Goal: Task Accomplishment & Management: Complete application form

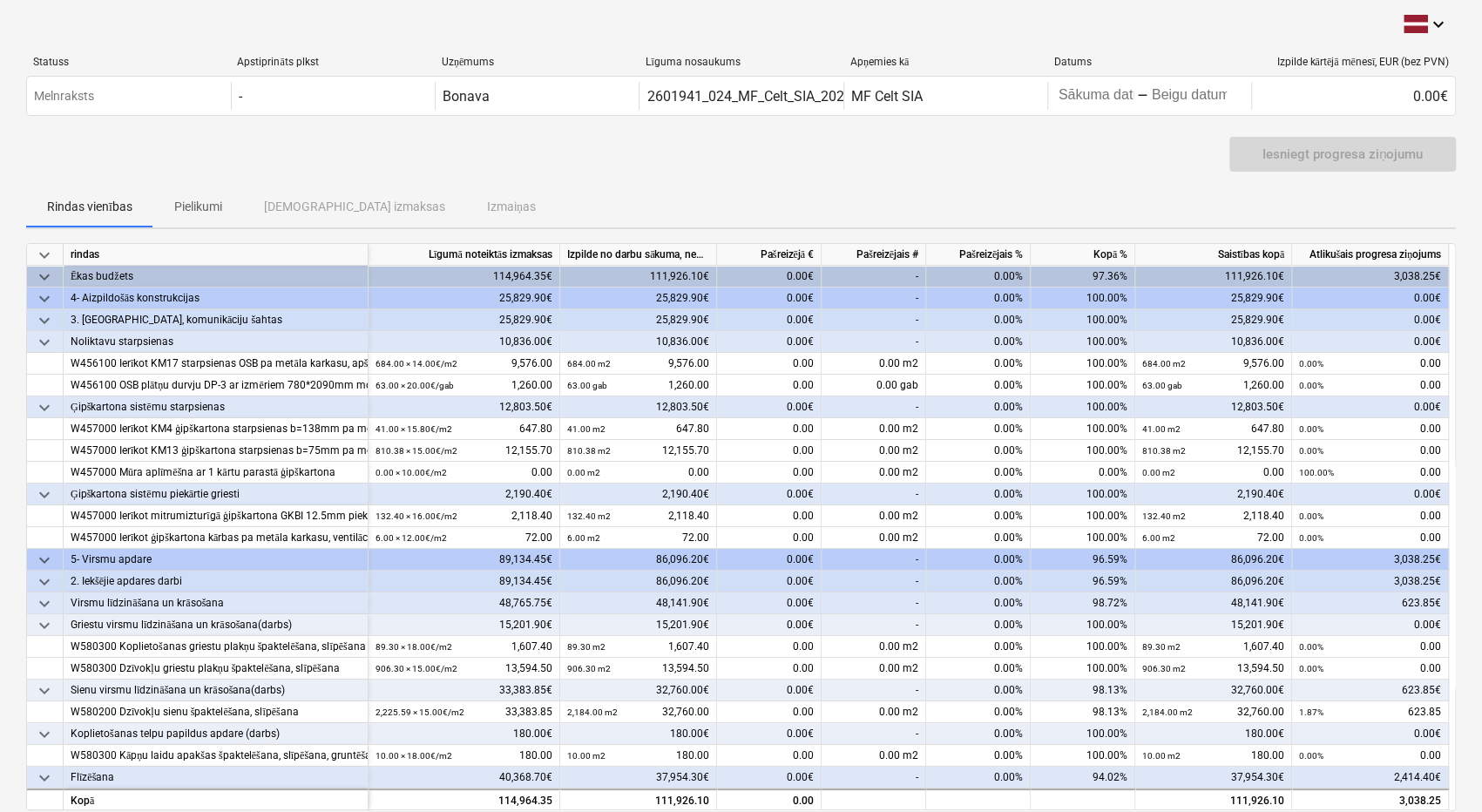
click at [876, 269] on div "-" at bounding box center [874, 276] width 105 height 21
click at [789, 267] on div "0.00€" at bounding box center [770, 276] width 105 height 21
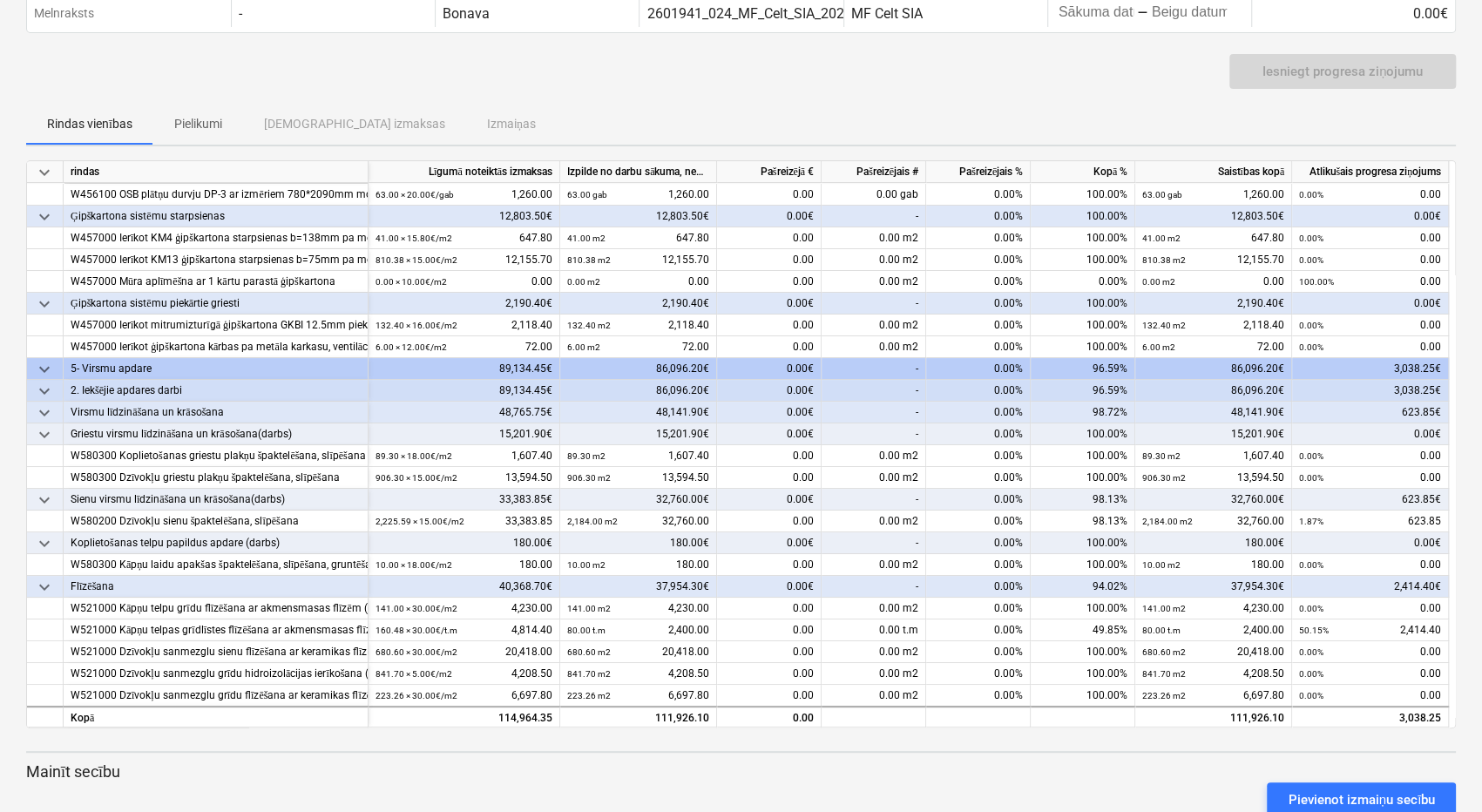
scroll to position [83, 0]
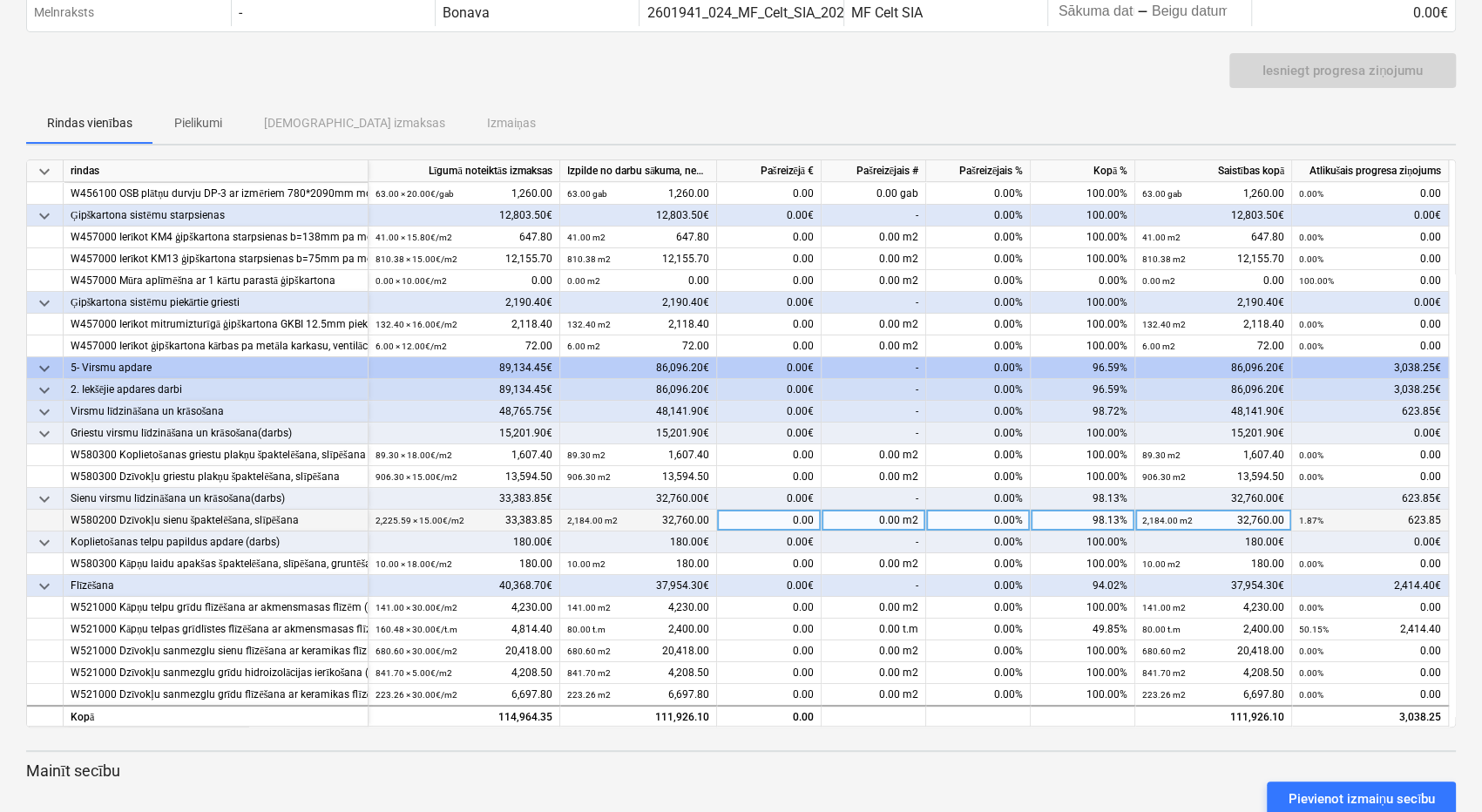
click at [801, 517] on div "0.00" at bounding box center [770, 520] width 105 height 21
type input "623б85"
click at [797, 539] on div "0.00€" at bounding box center [770, 542] width 105 height 21
click at [885, 521] on div "0.00 m2" at bounding box center [874, 520] width 105 height 21
click at [894, 516] on input "2б184" at bounding box center [873, 520] width 104 height 21
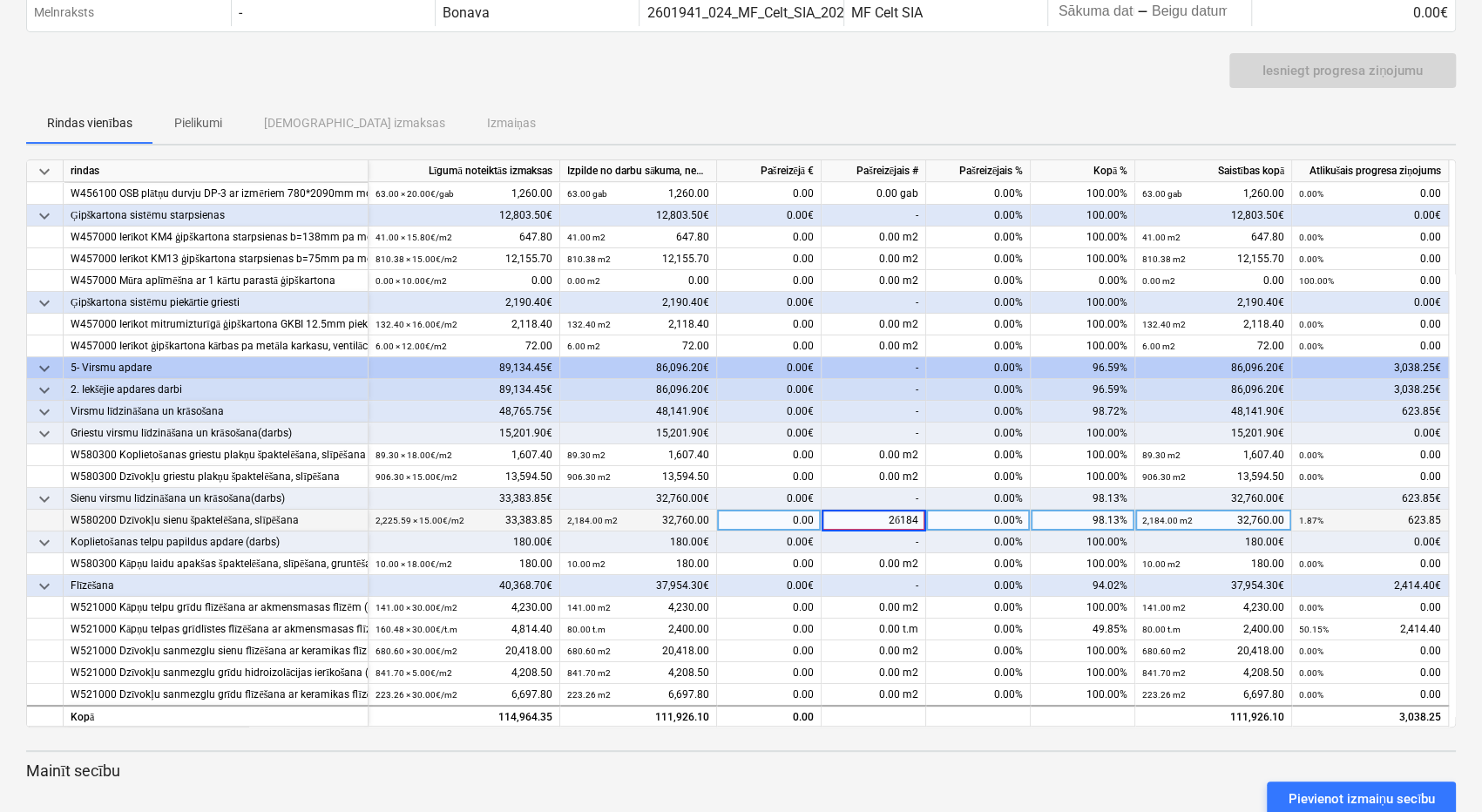
type input "2,184"
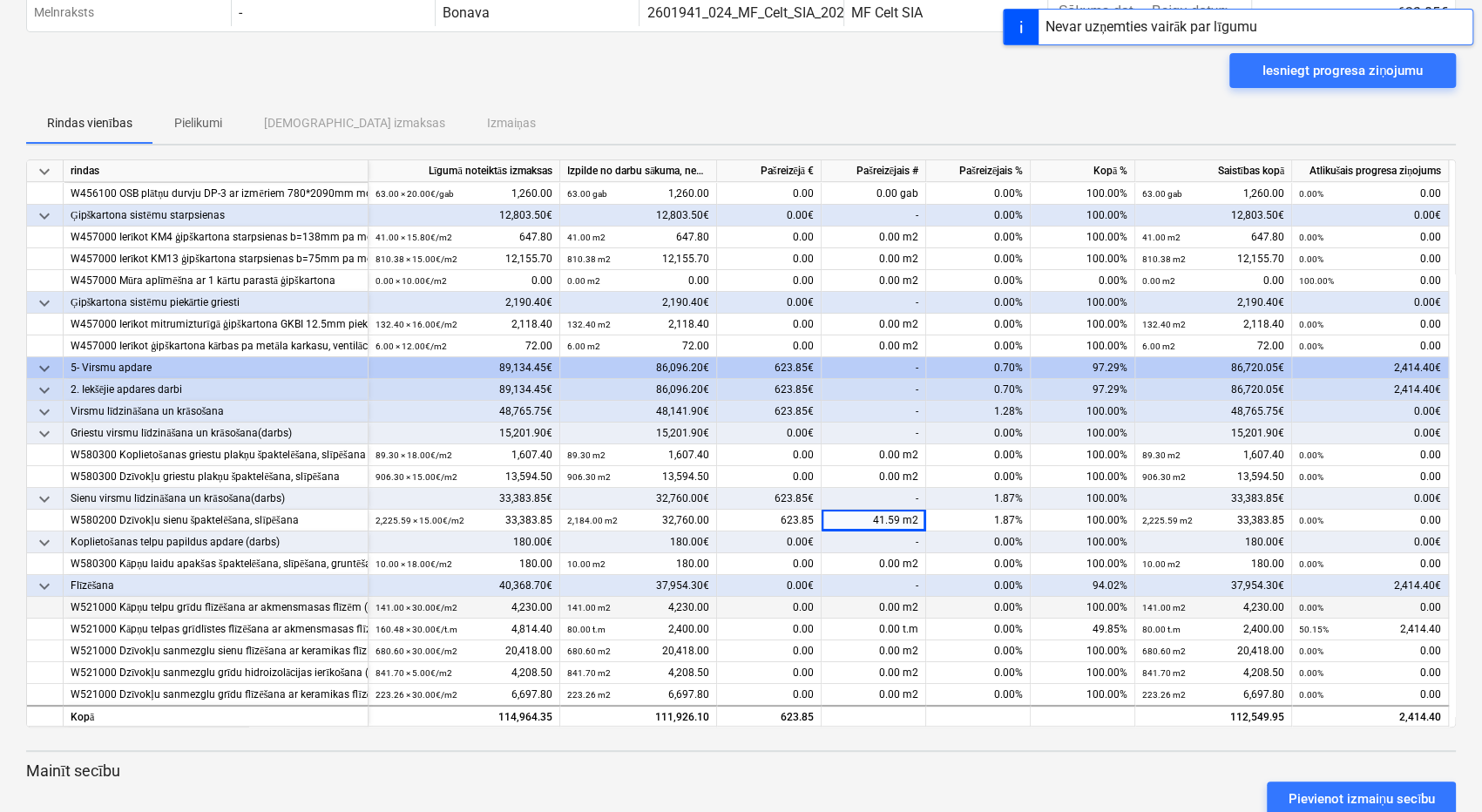
click at [902, 607] on span at bounding box center [901, 607] width 3 height 13
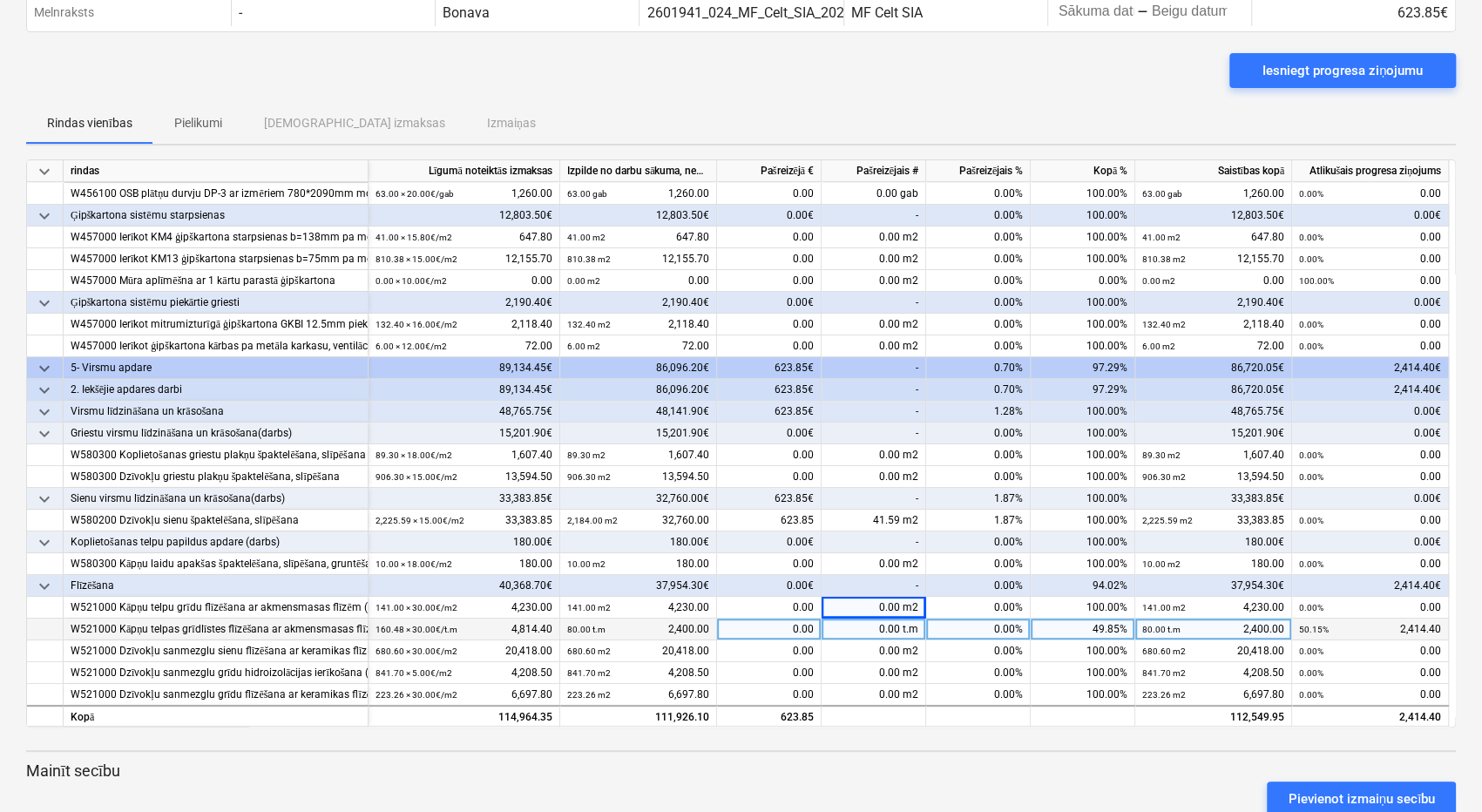
click at [888, 627] on div "0.00 t.m" at bounding box center [874, 629] width 105 height 21
type input "80"
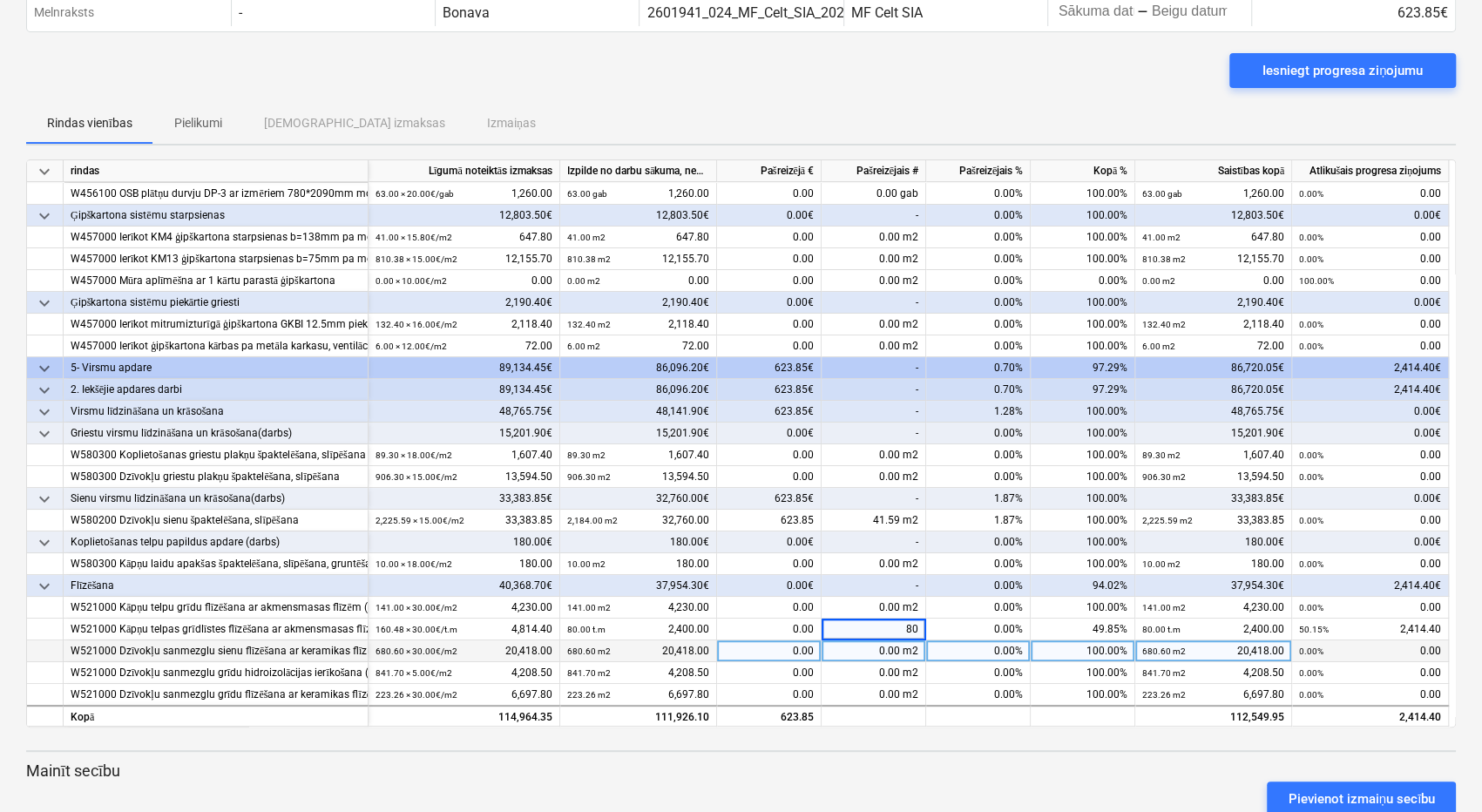
click at [896, 652] on div "0.00 m2" at bounding box center [874, 650] width 105 height 21
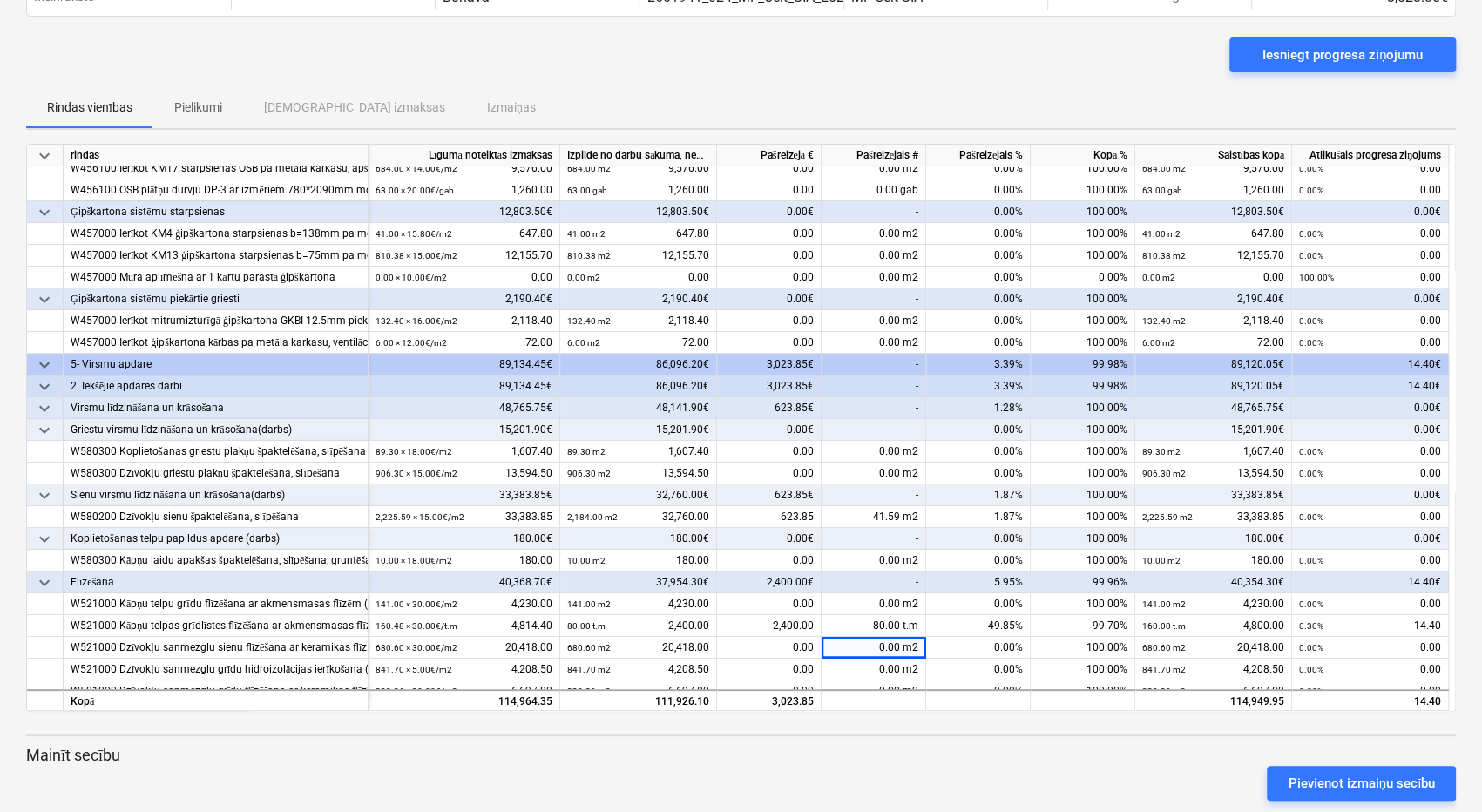
scroll to position [108, 0]
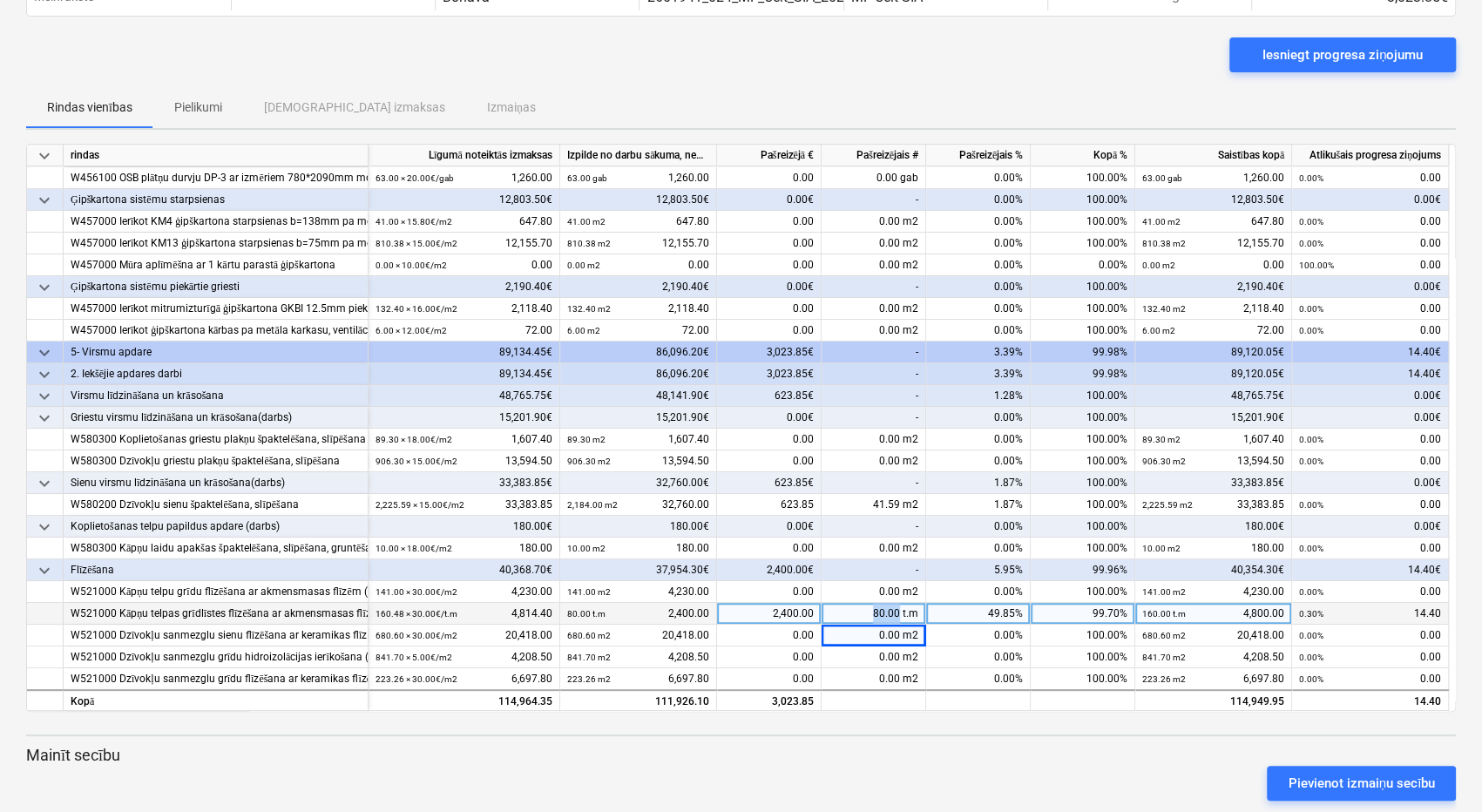
drag, startPoint x: 872, startPoint y: 610, endPoint x: 900, endPoint y: 607, distance: 28.2
click at [900, 607] on div "80.00 t.m" at bounding box center [874, 614] width 105 height 21
type input "94,4"
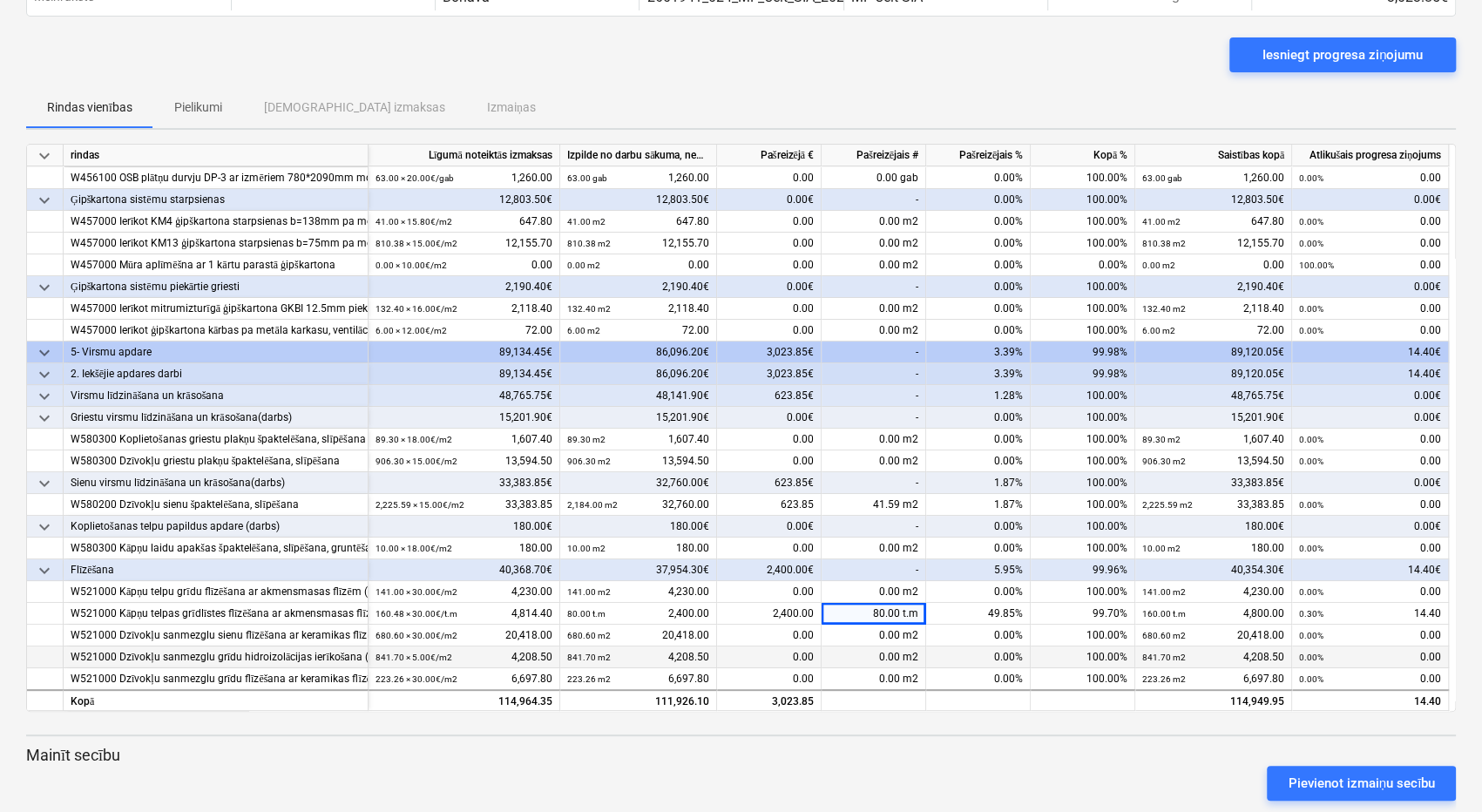
click at [894, 648] on div "0.00 m2" at bounding box center [874, 657] width 105 height 21
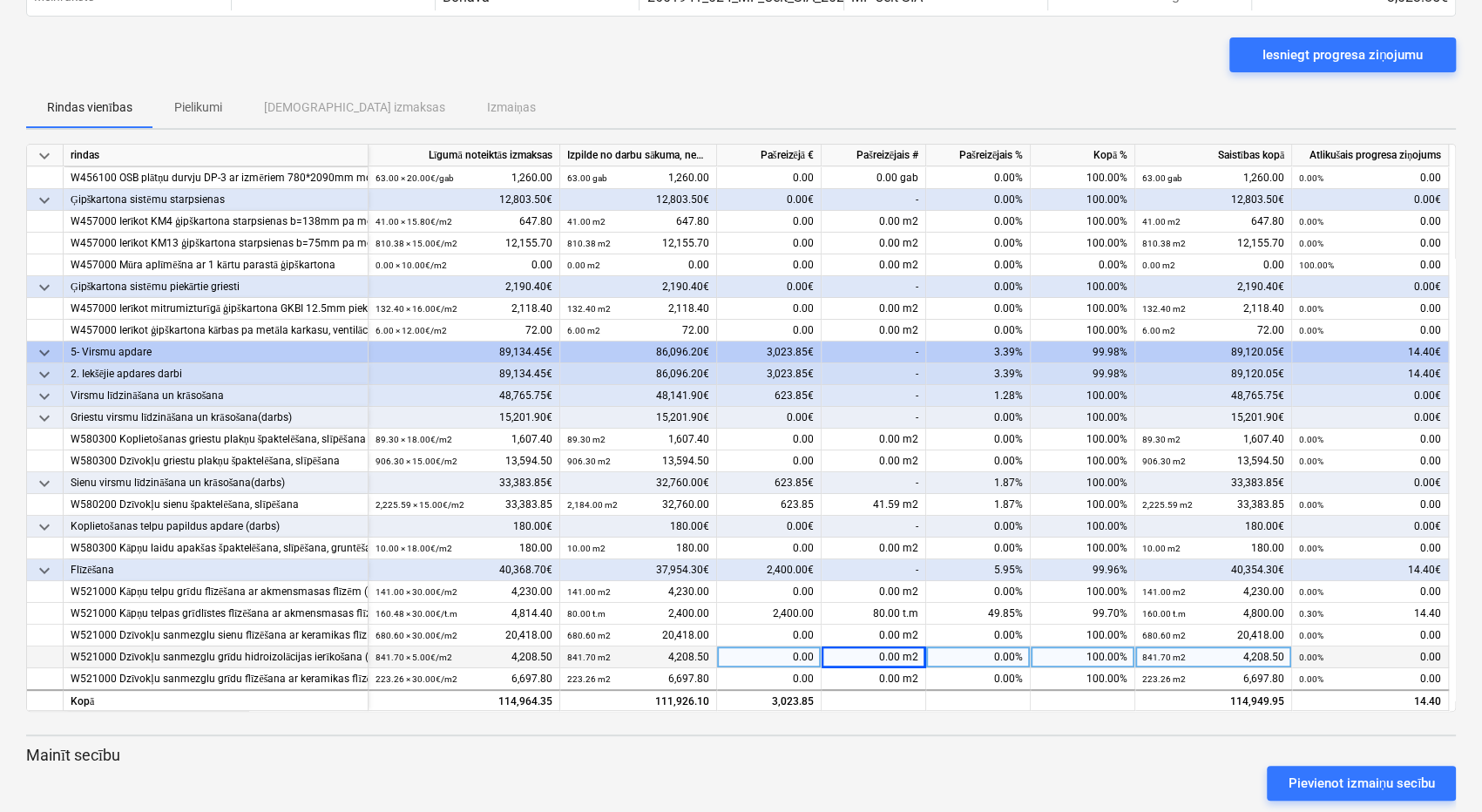
click at [895, 666] on div "0.00 m2" at bounding box center [874, 657] width 105 height 21
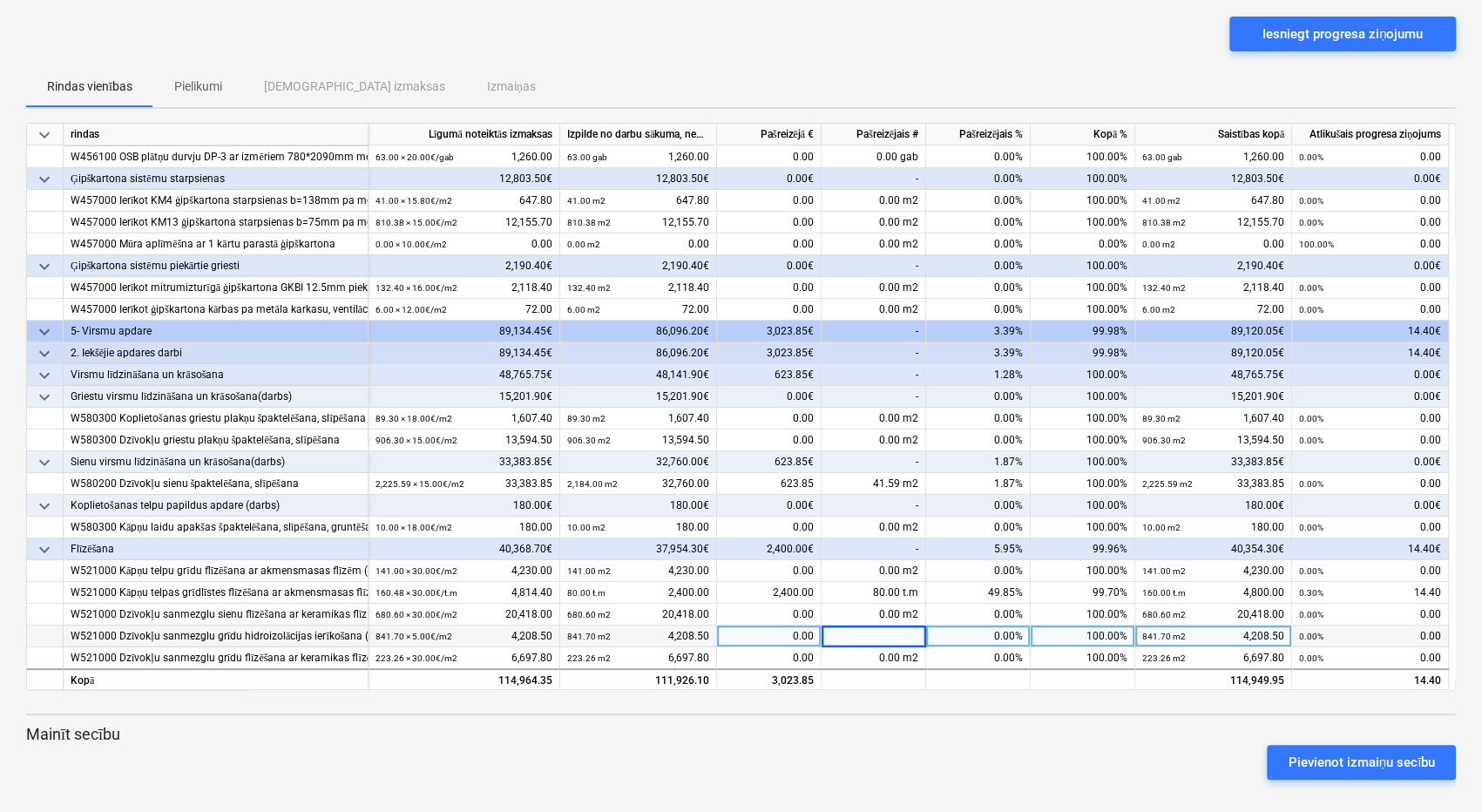
scroll to position [129, 0]
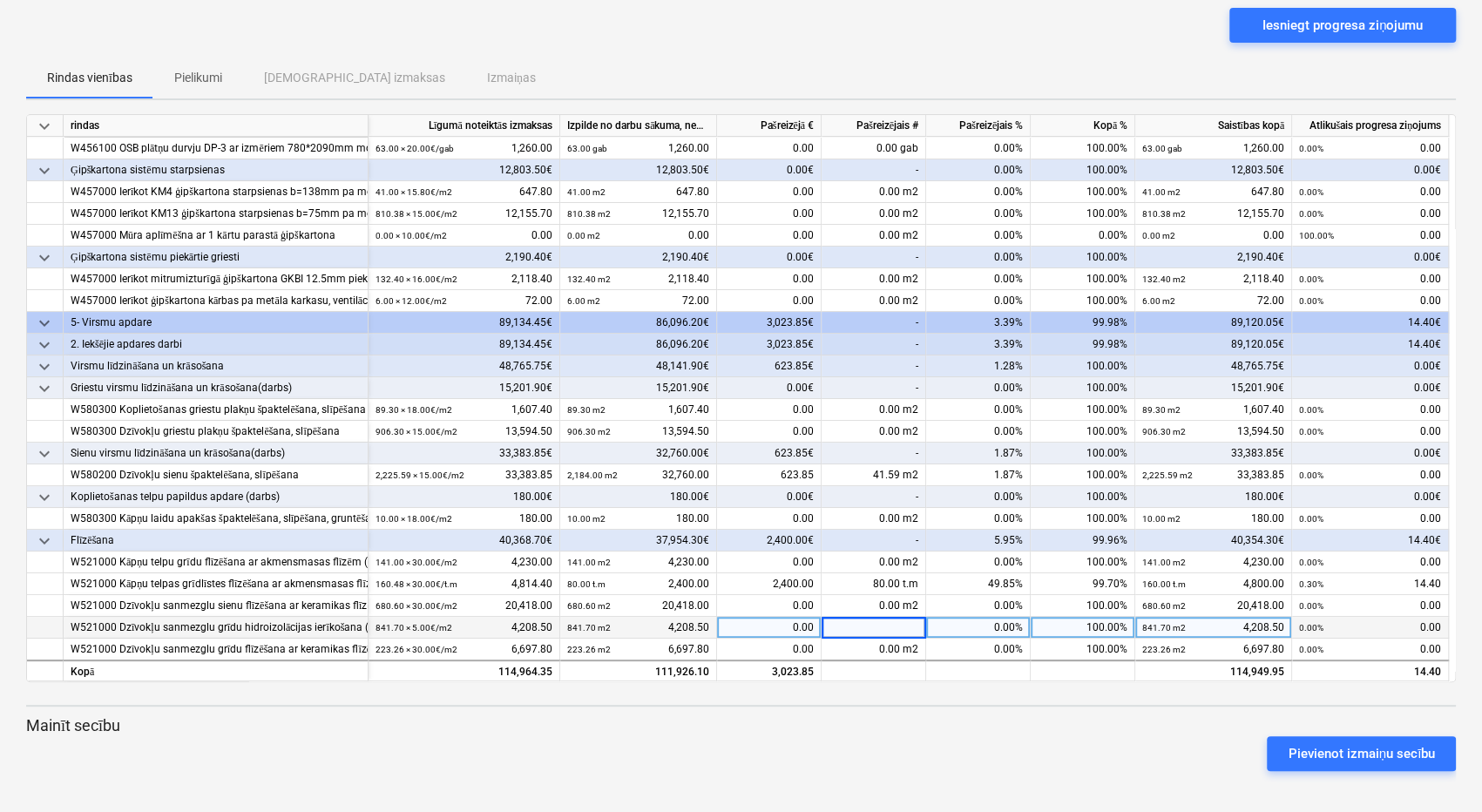
click at [1009, 720] on p "Mainīt secību" at bounding box center [741, 726] width 1430 height 21
click at [1013, 741] on div "Pievienot izmaiņu secību" at bounding box center [741, 753] width 1443 height 48
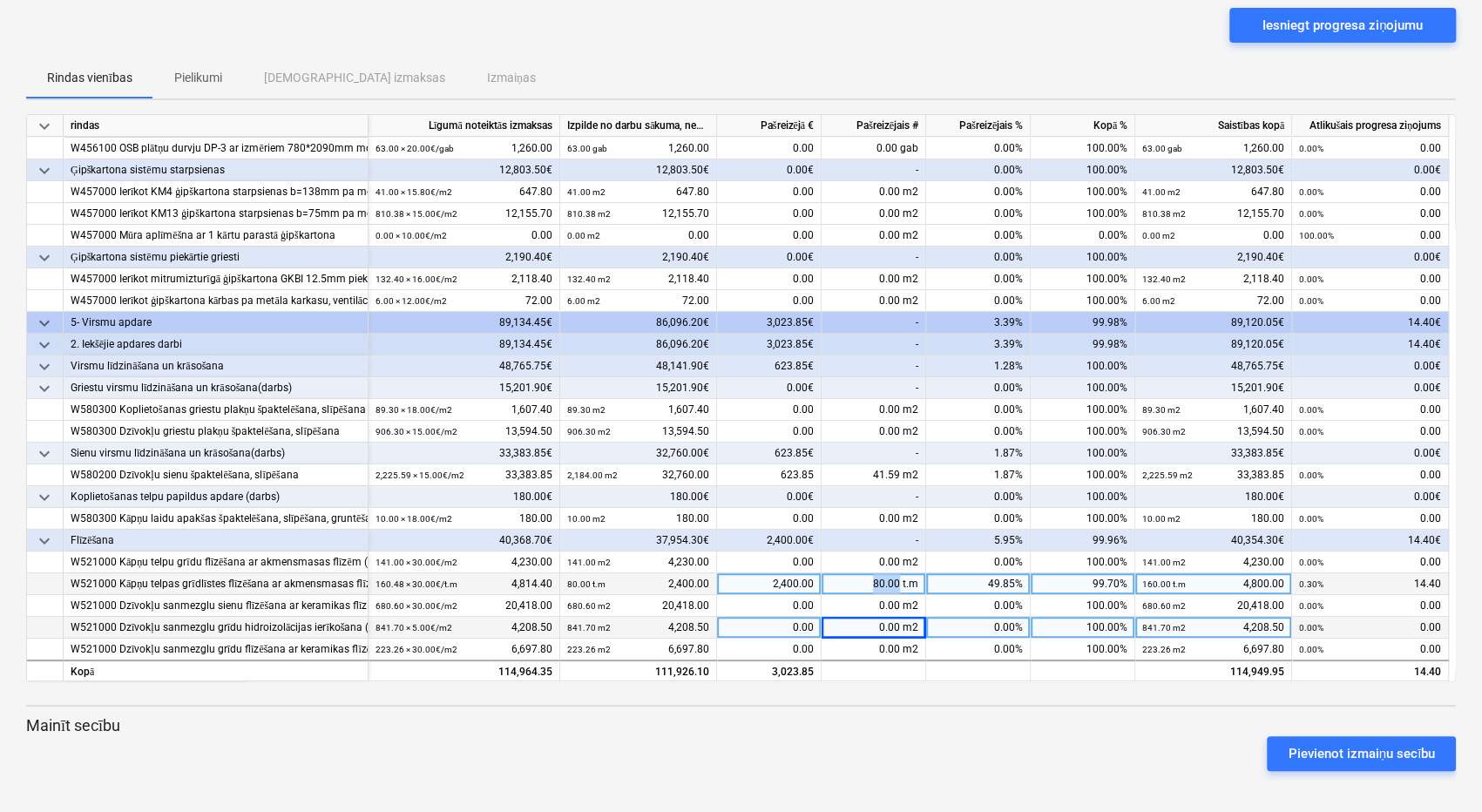
drag, startPoint x: 900, startPoint y: 577, endPoint x: 832, endPoint y: 586, distance: 68.6
click at [832, 586] on div "80.00 t.m" at bounding box center [874, 584] width 105 height 21
type input "90"
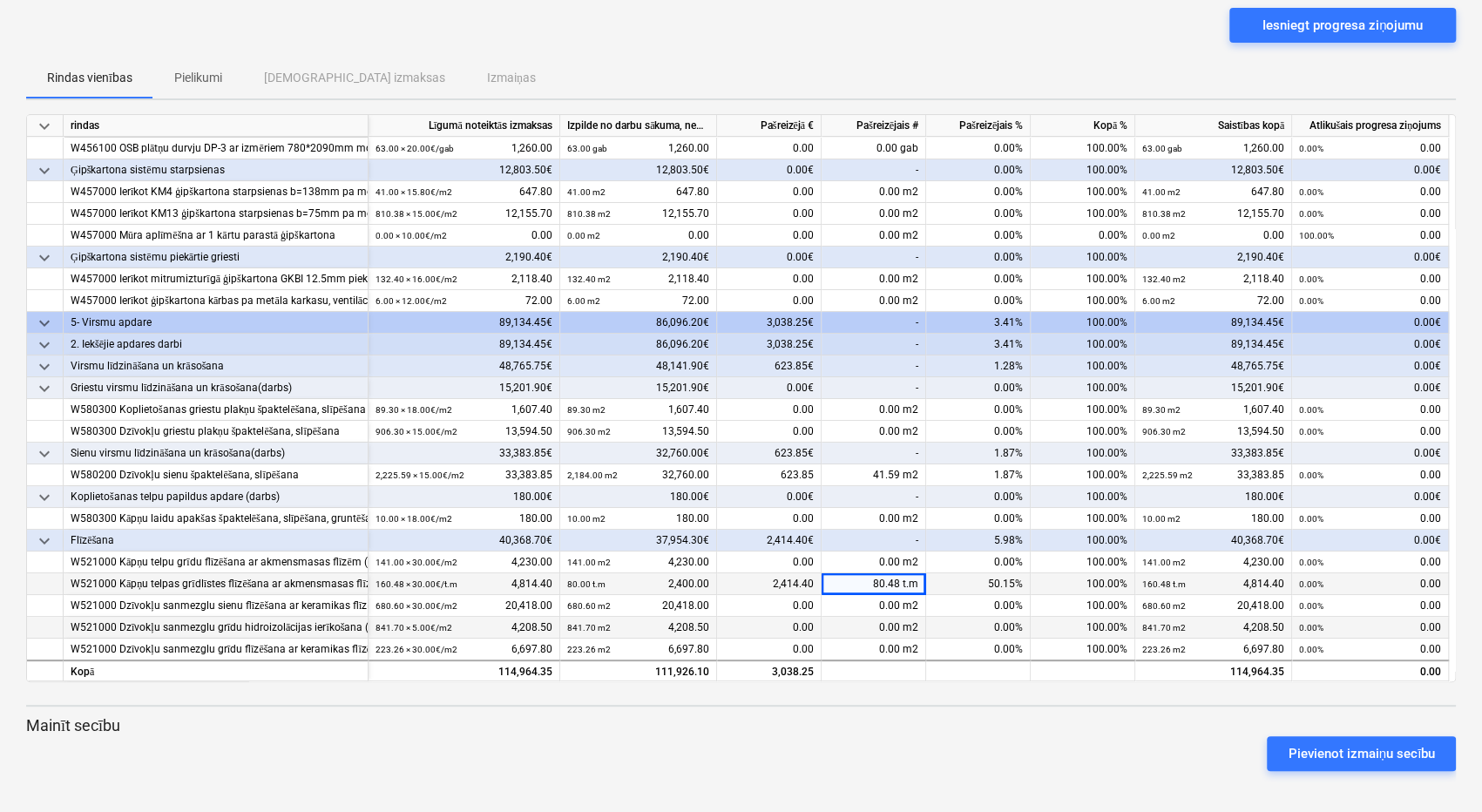
click at [956, 628] on div "0.00%" at bounding box center [979, 627] width 105 height 21
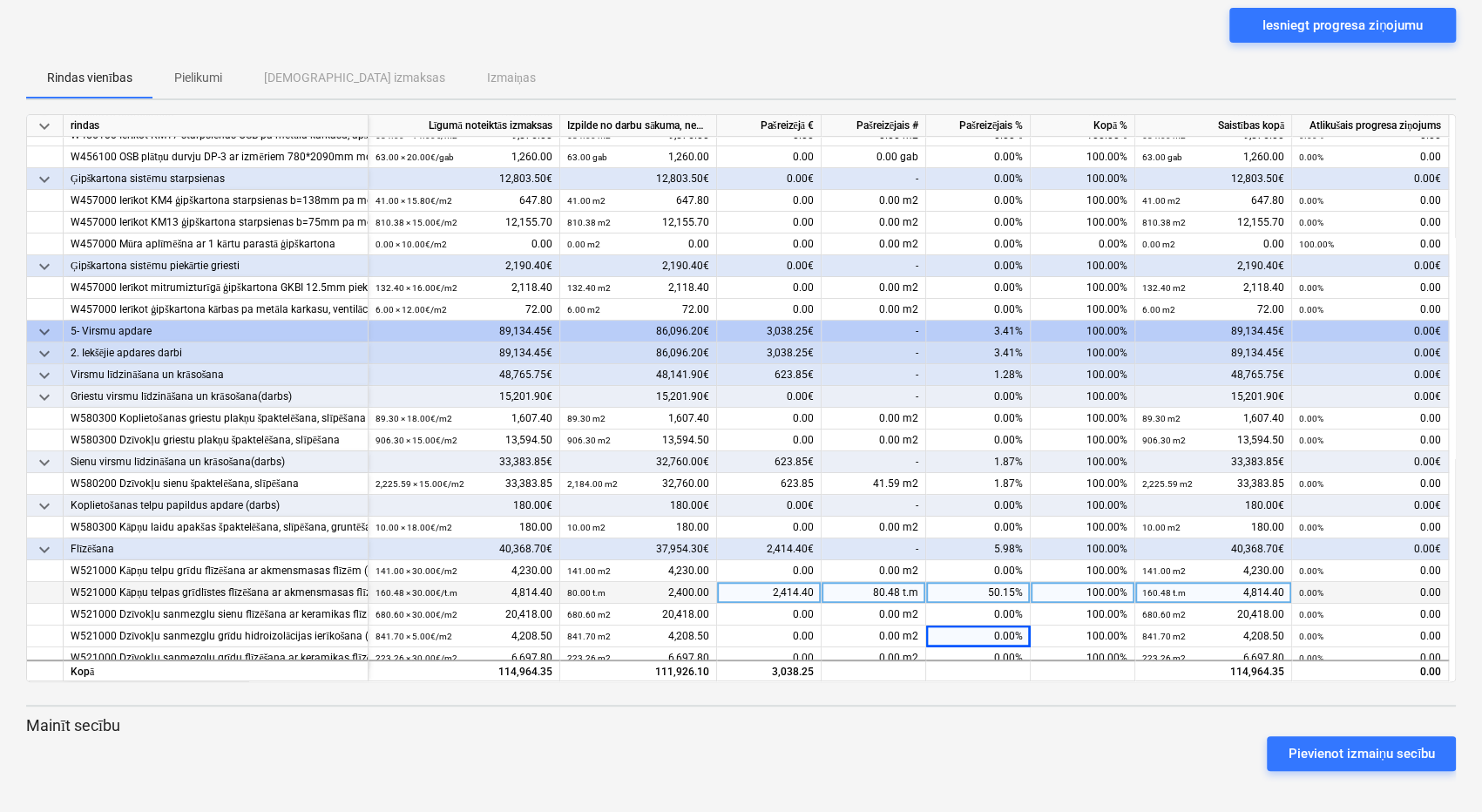
scroll to position [108, 0]
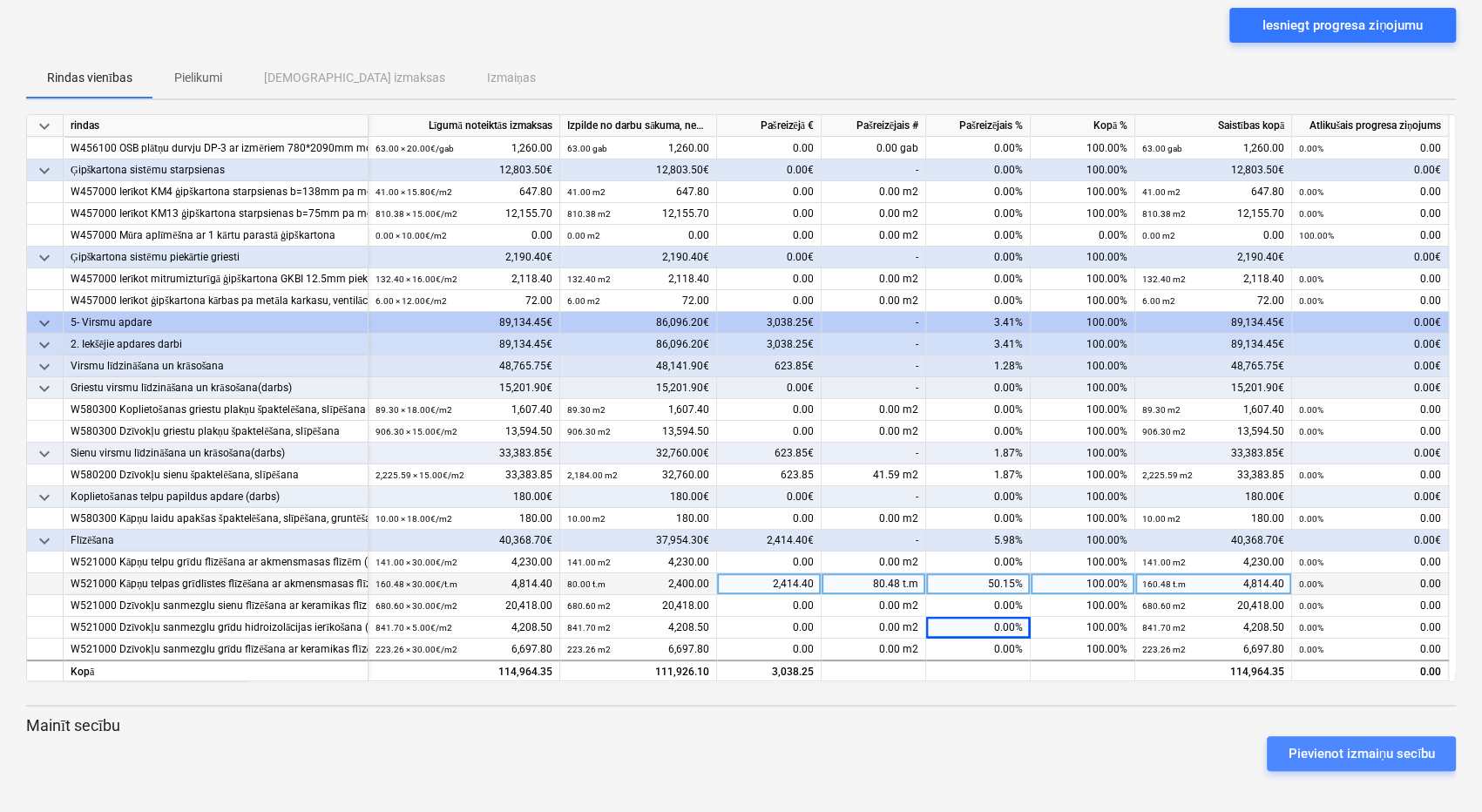
click at [1347, 753] on div "Pievienot izmaiņu secību" at bounding box center [1361, 753] width 147 height 22
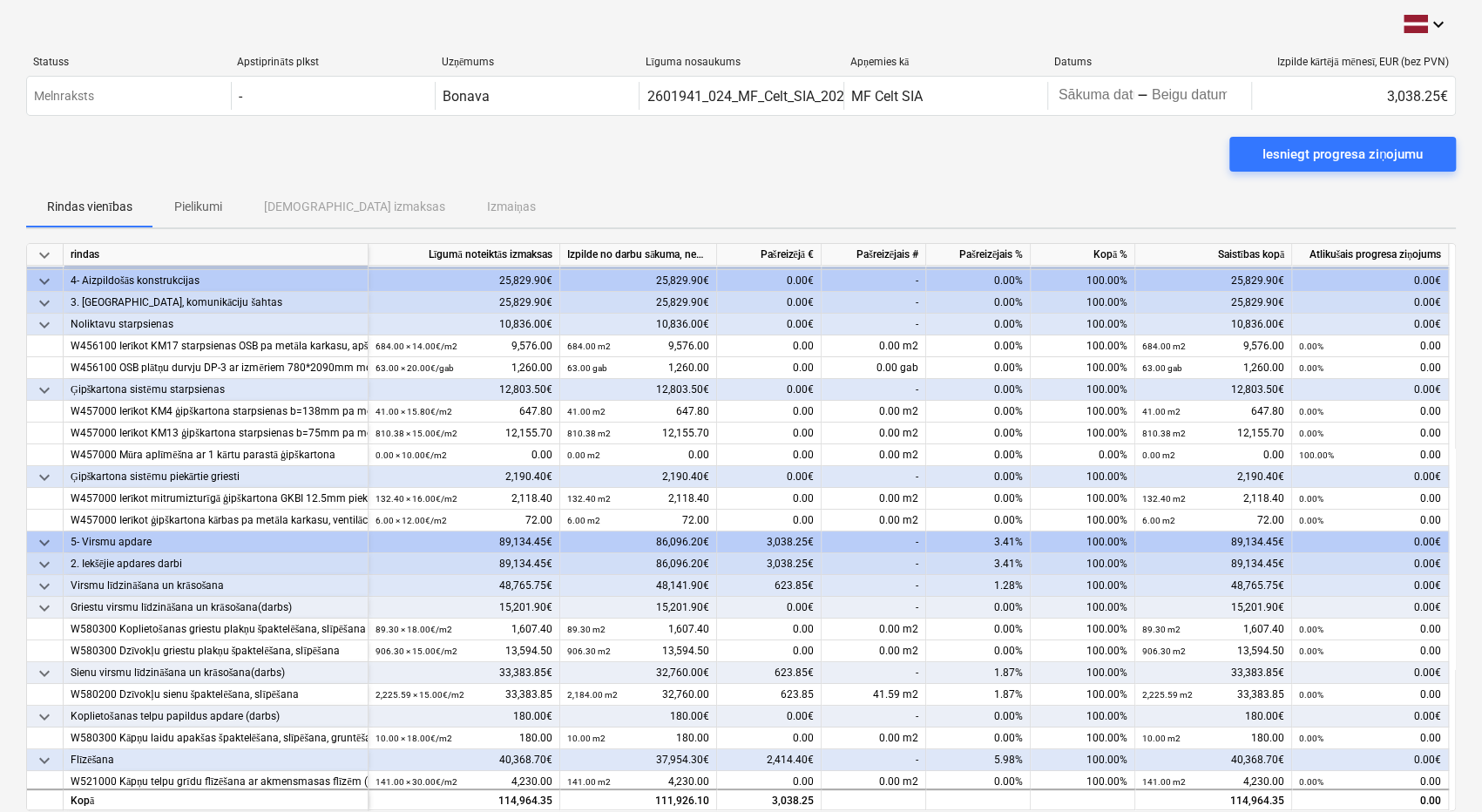
scroll to position [0, 0]
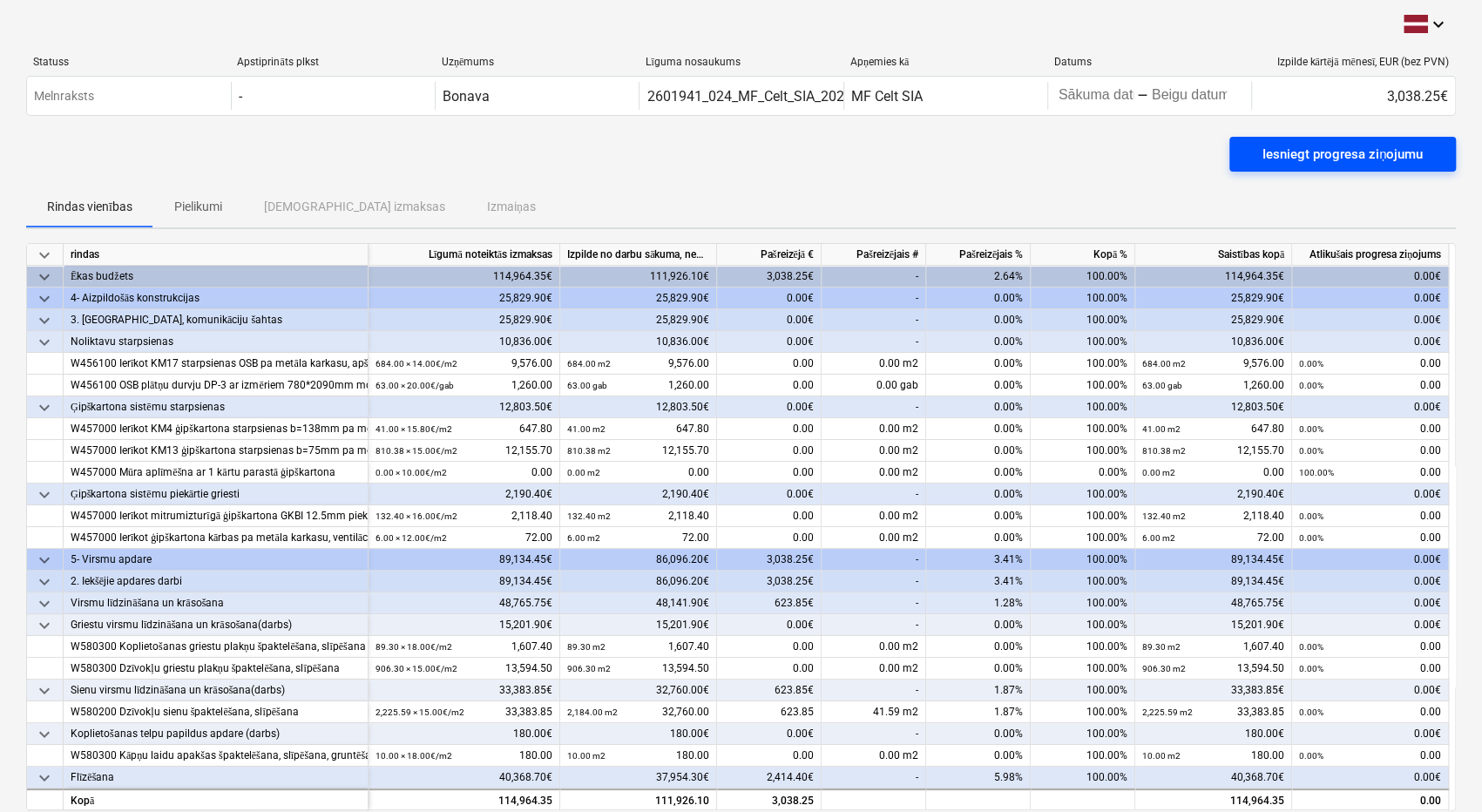
click at [1321, 147] on div "Iesniegt progresa ziņojumu" at bounding box center [1343, 154] width 161 height 22
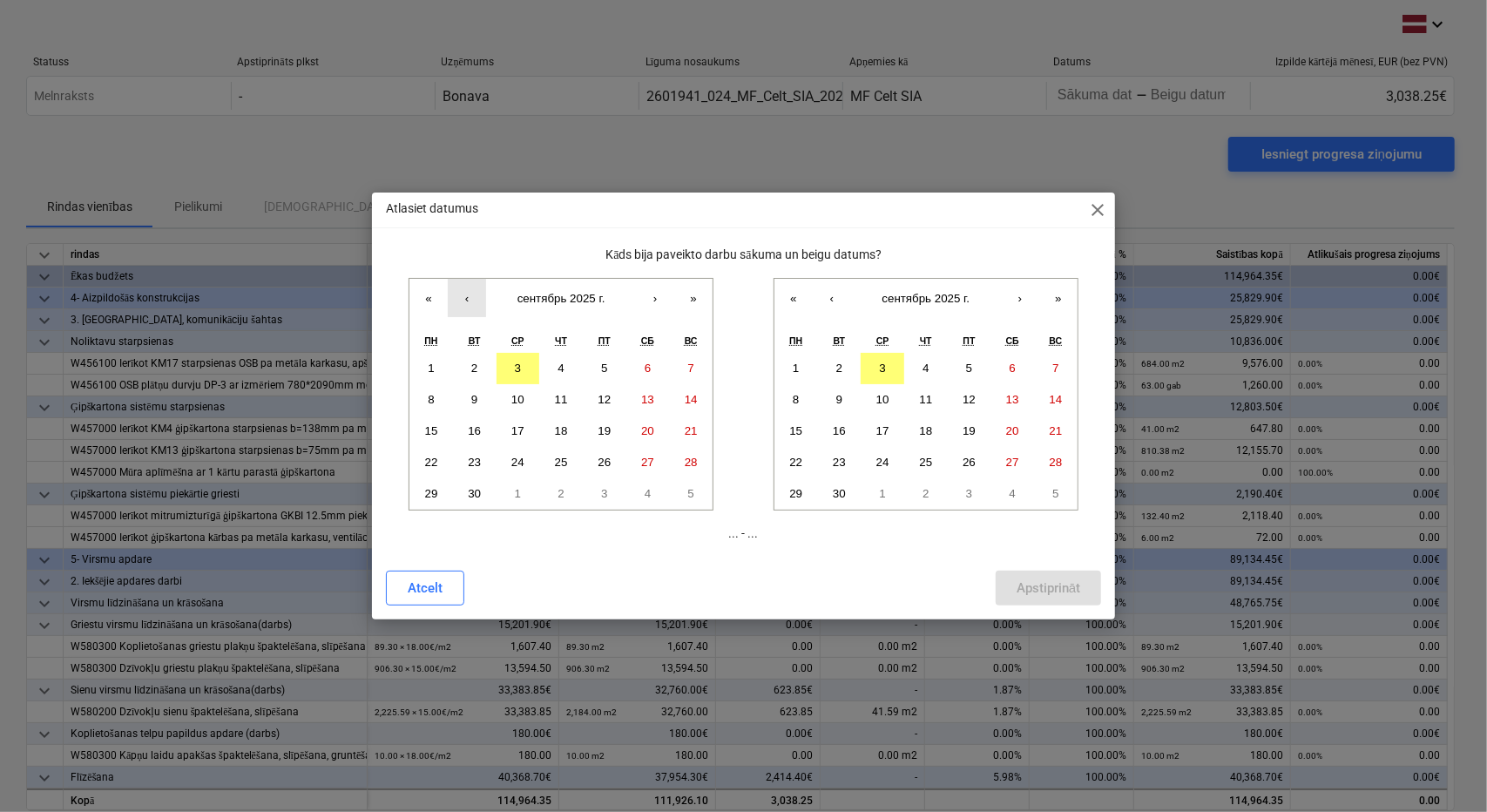
click at [466, 293] on button "‹" at bounding box center [468, 298] width 39 height 39
click at [517, 421] on button "13" at bounding box center [518, 431] width 44 height 31
click at [605, 489] on abbr "29" at bounding box center [603, 493] width 13 height 13
click at [790, 356] on button "1" at bounding box center [796, 368] width 44 height 31
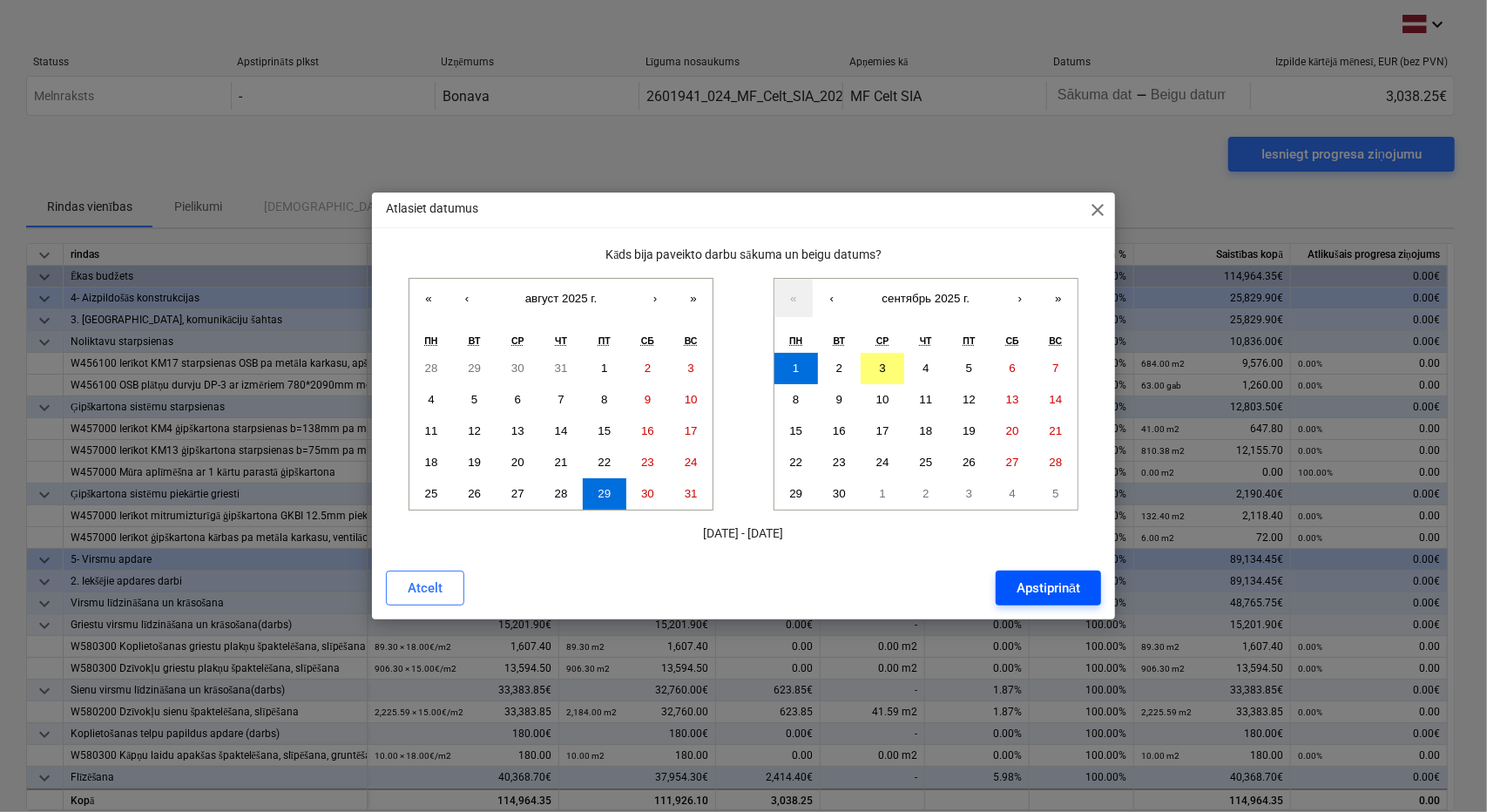
click at [1056, 586] on div "Apstiprināt" at bounding box center [1048, 587] width 64 height 22
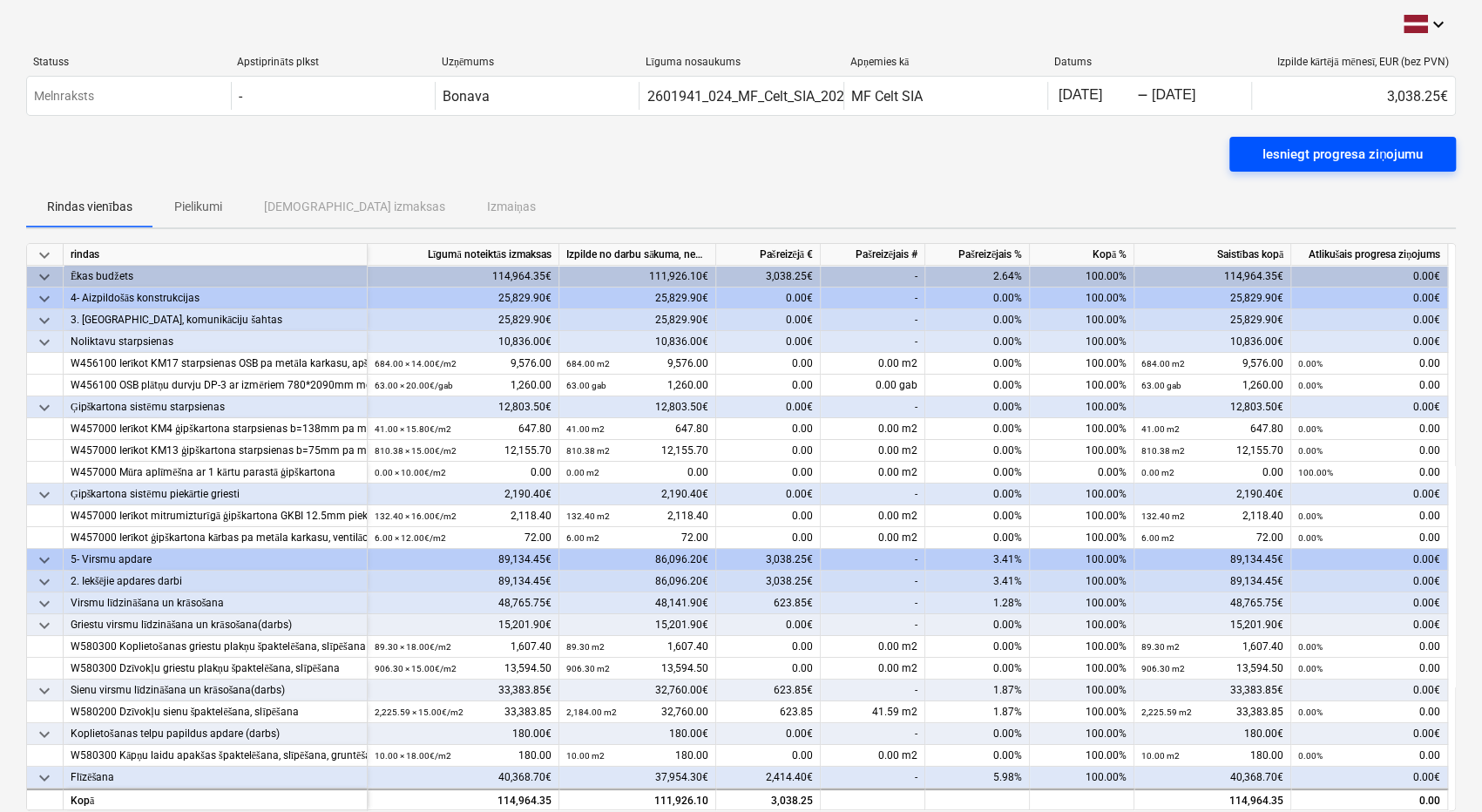
click at [1300, 152] on div "Iesniegt progresa ziņojumu" at bounding box center [1343, 154] width 161 height 22
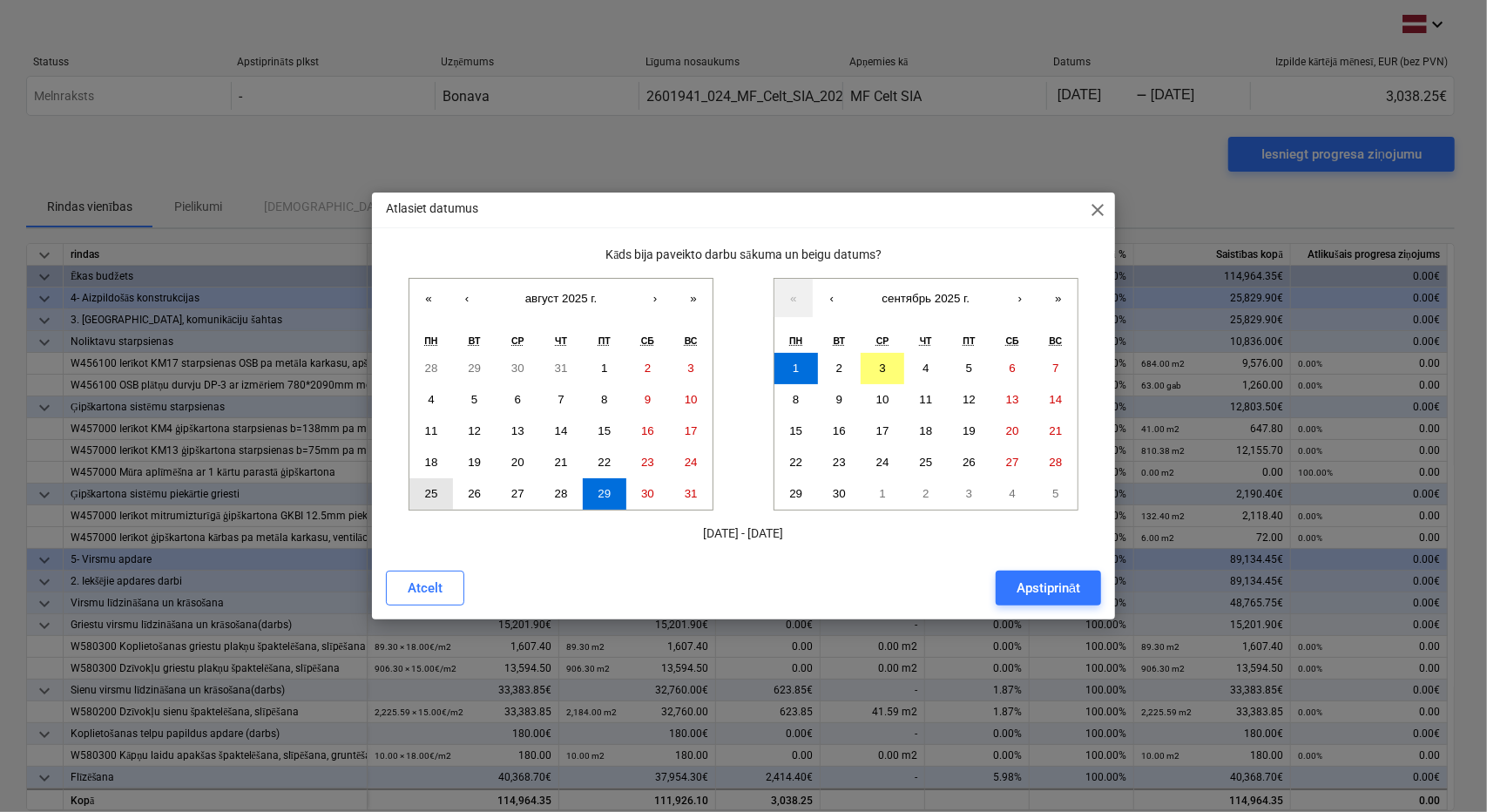
click at [425, 488] on abbr "25" at bounding box center [431, 493] width 13 height 13
click at [882, 364] on abbr "3" at bounding box center [882, 367] width 6 height 13
click at [1057, 579] on div "Apstiprināt" at bounding box center [1048, 587] width 64 height 22
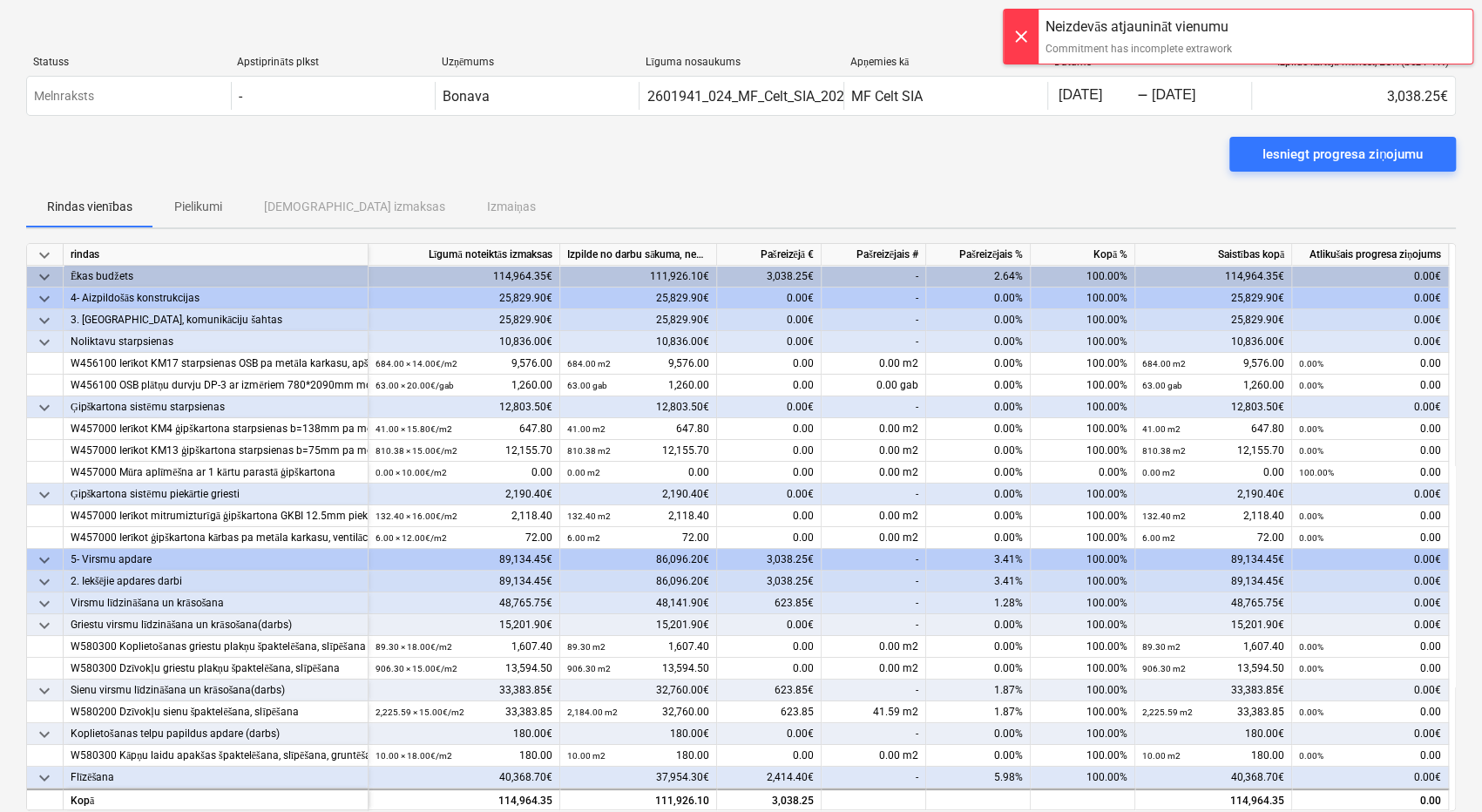
click at [1113, 168] on div "Iesniegt progresa ziņojumu" at bounding box center [741, 161] width 1430 height 48
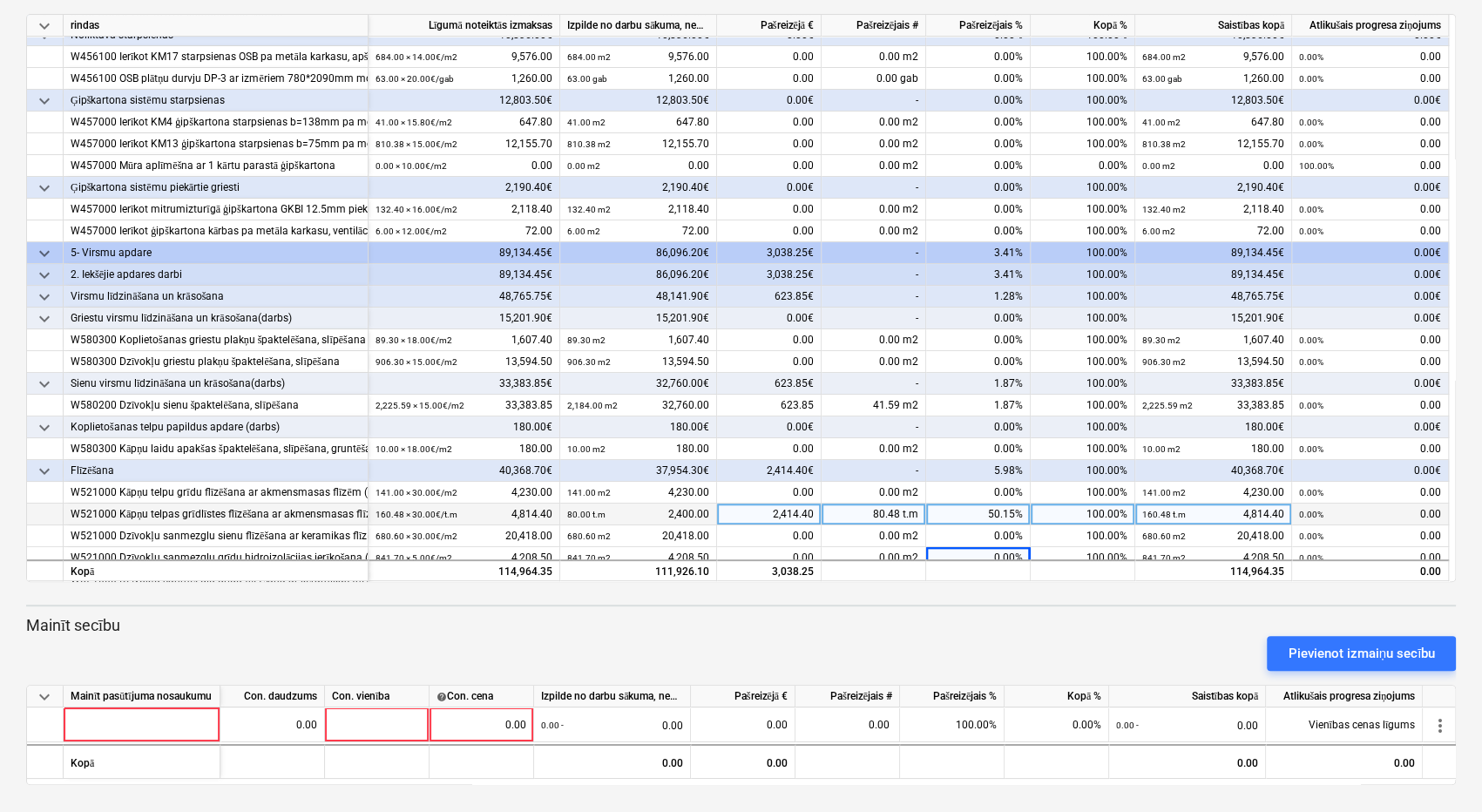
scroll to position [78, 0]
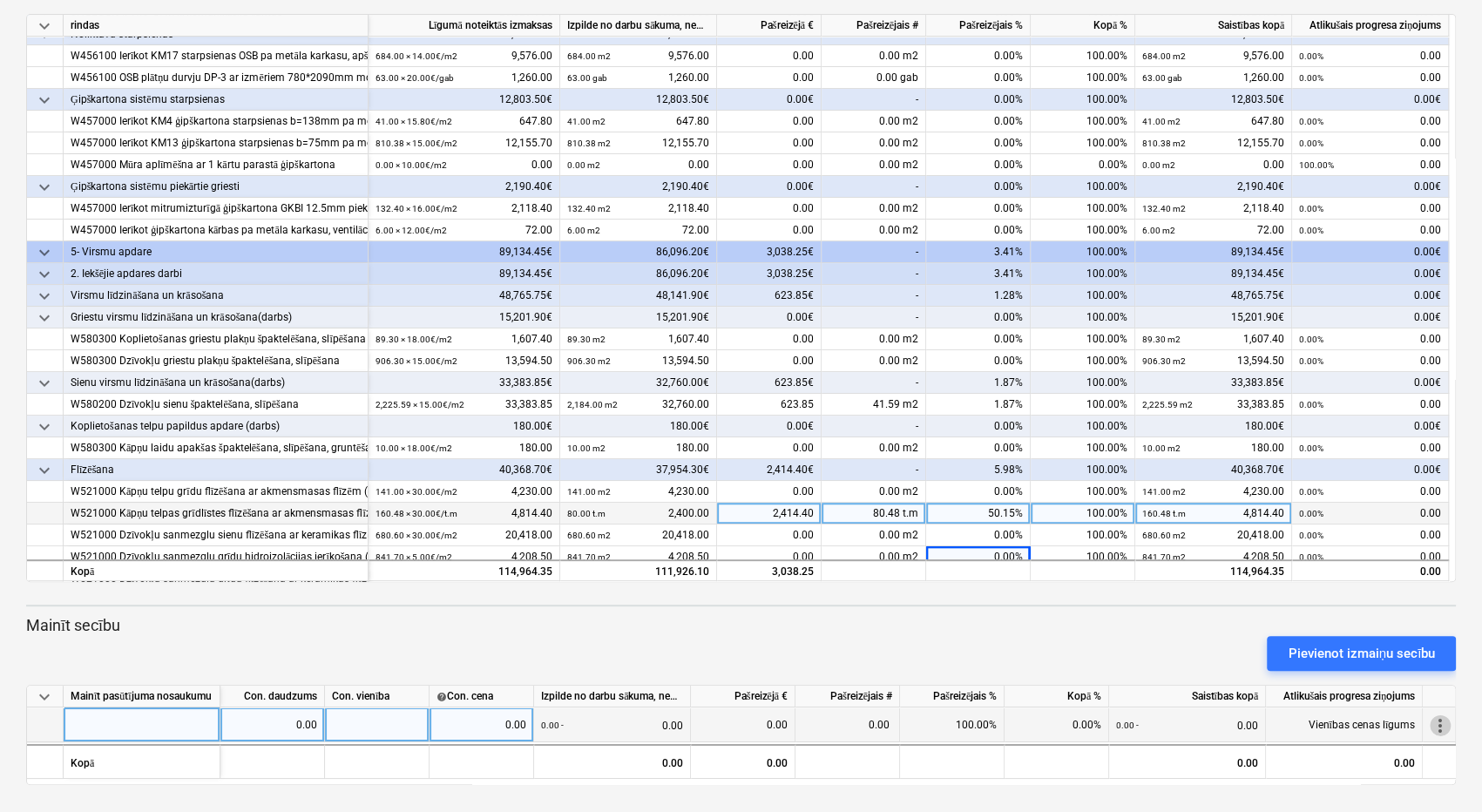
click at [1440, 724] on span "more_vert" at bounding box center [1440, 726] width 21 height 21
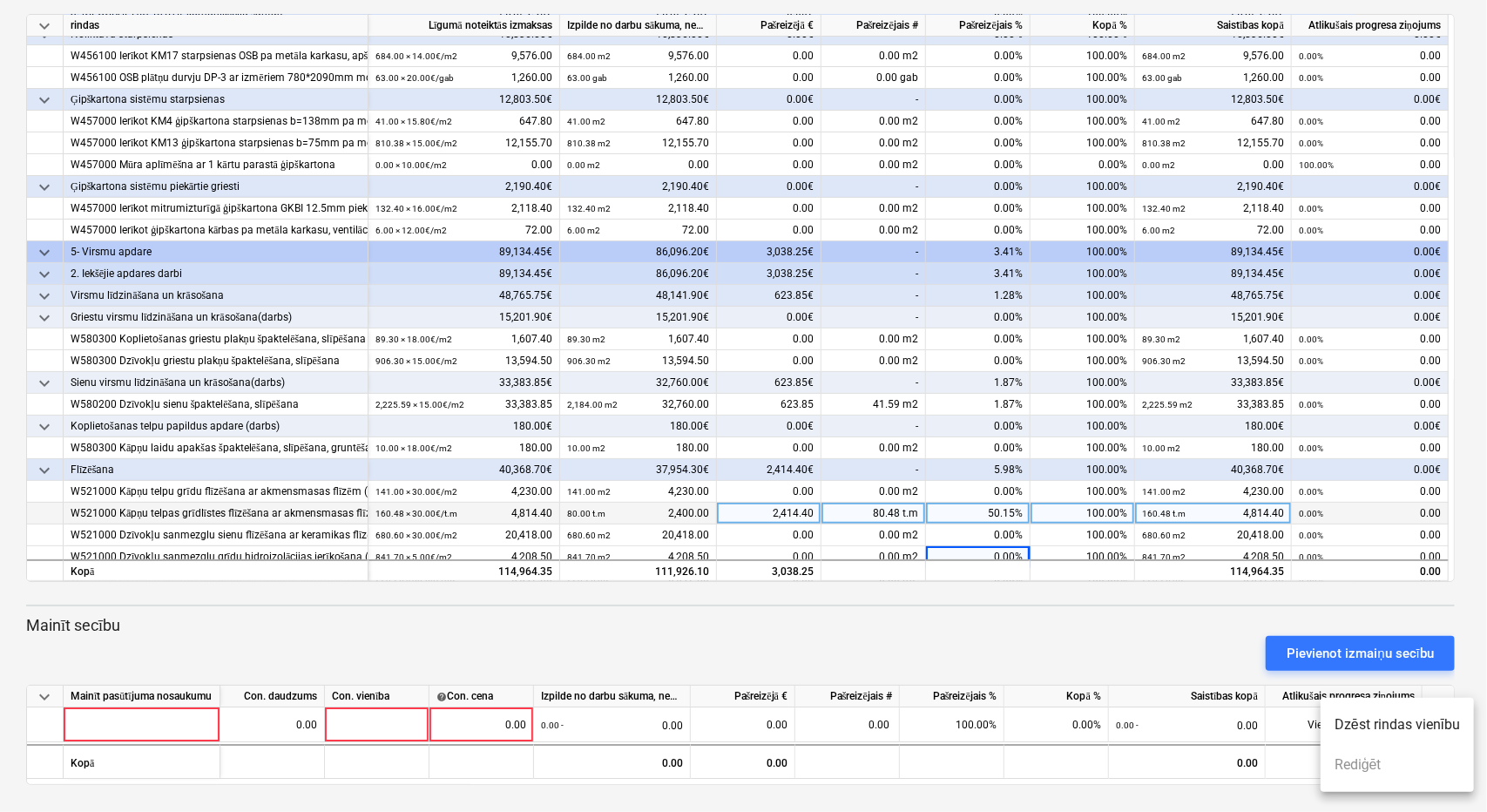
click at [1370, 721] on li "Dzēst rindas vienību" at bounding box center [1397, 724] width 153 height 40
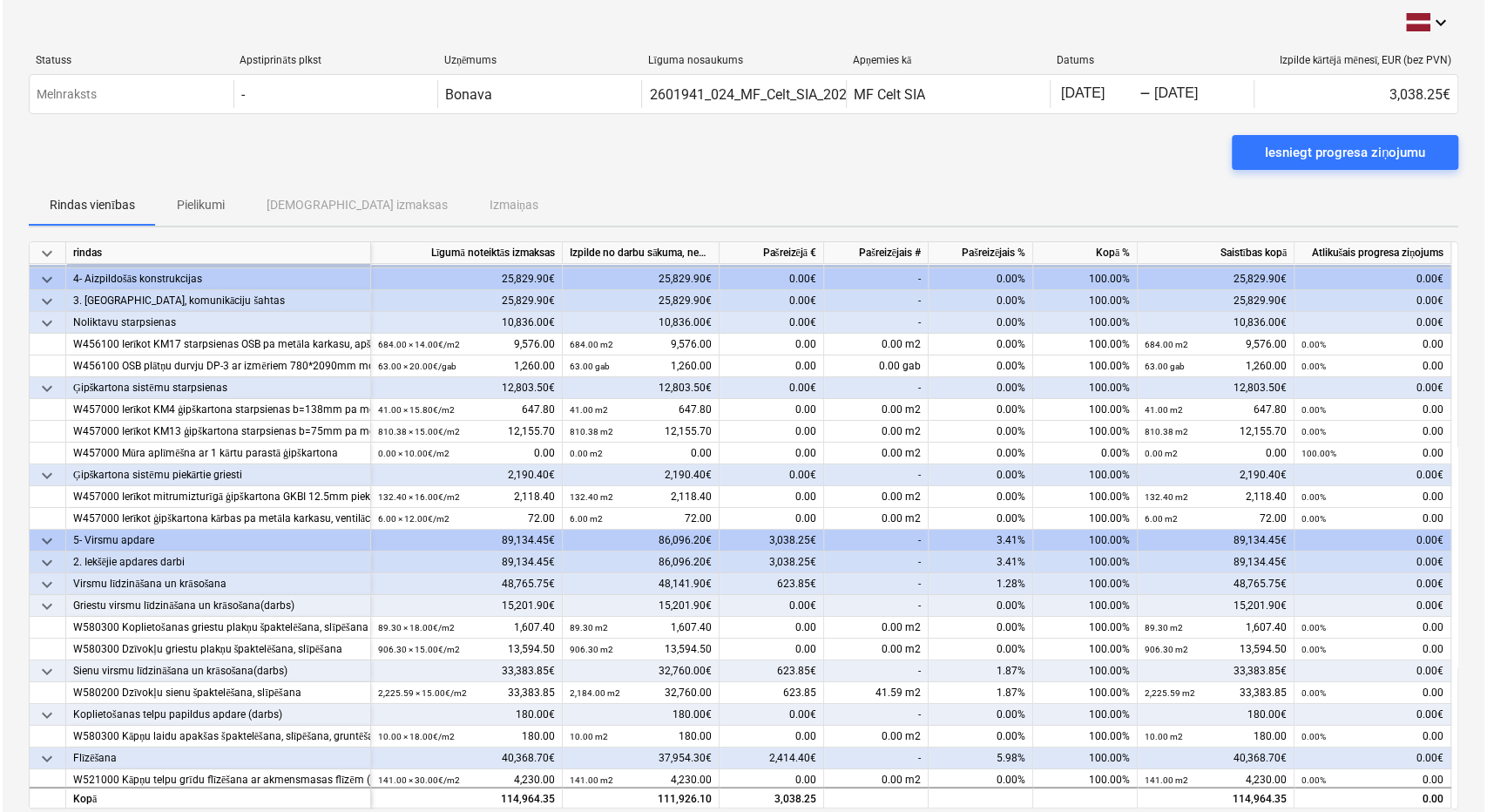
scroll to position [0, 0]
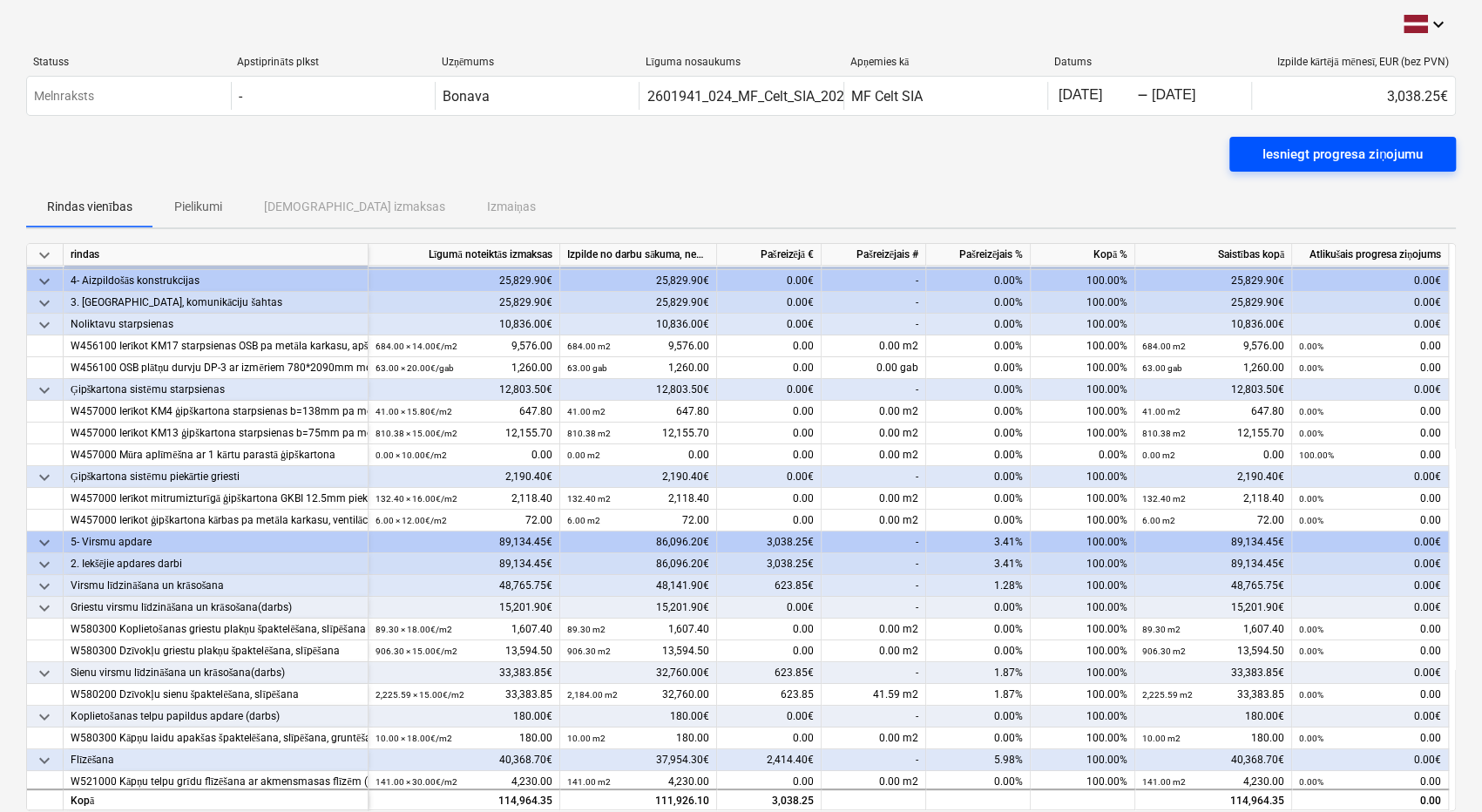
click at [1284, 151] on div "Iesniegt progresa ziņojumu" at bounding box center [1343, 154] width 161 height 22
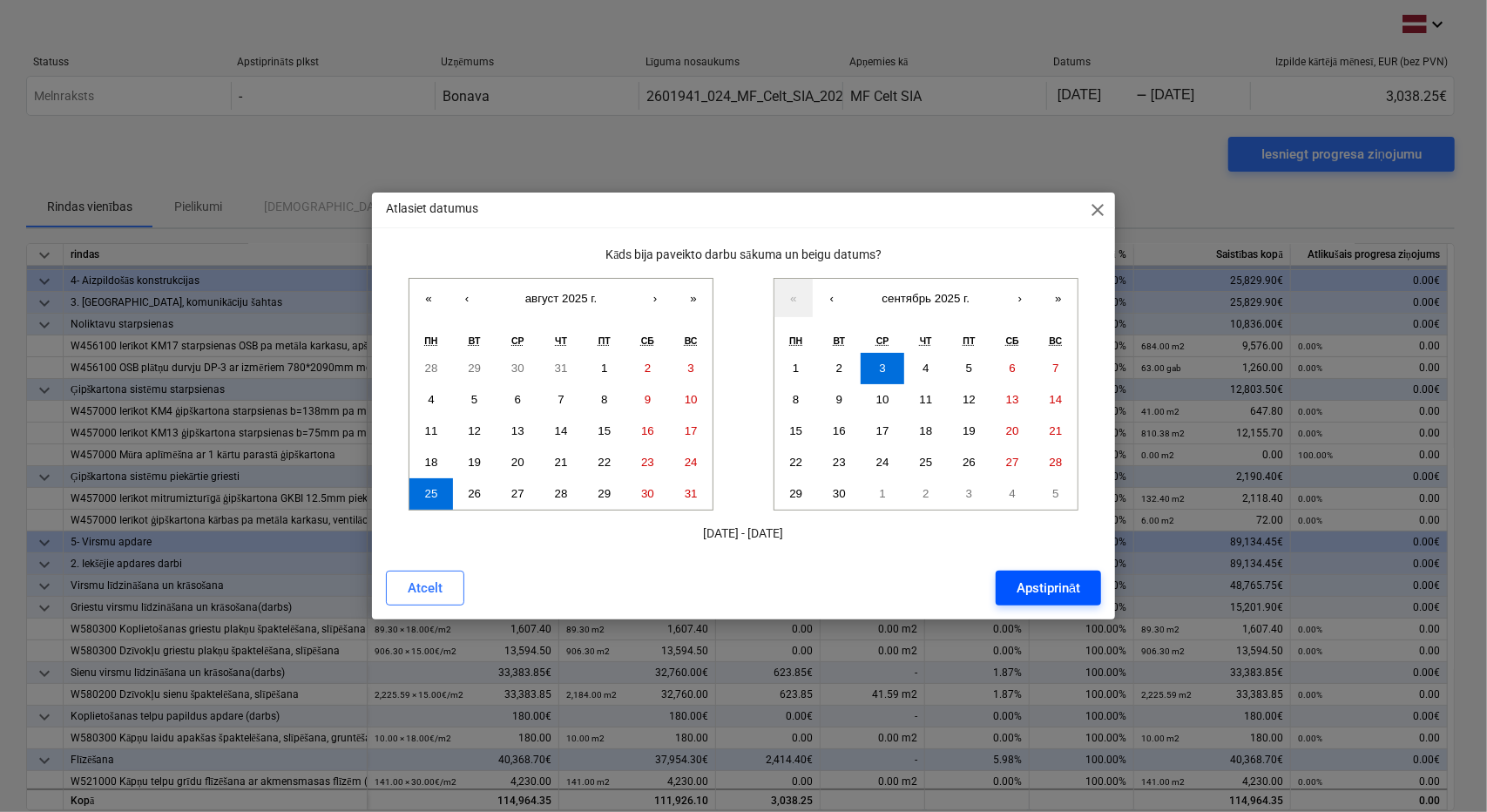
click at [1056, 586] on div "Apstiprināt" at bounding box center [1048, 587] width 64 height 22
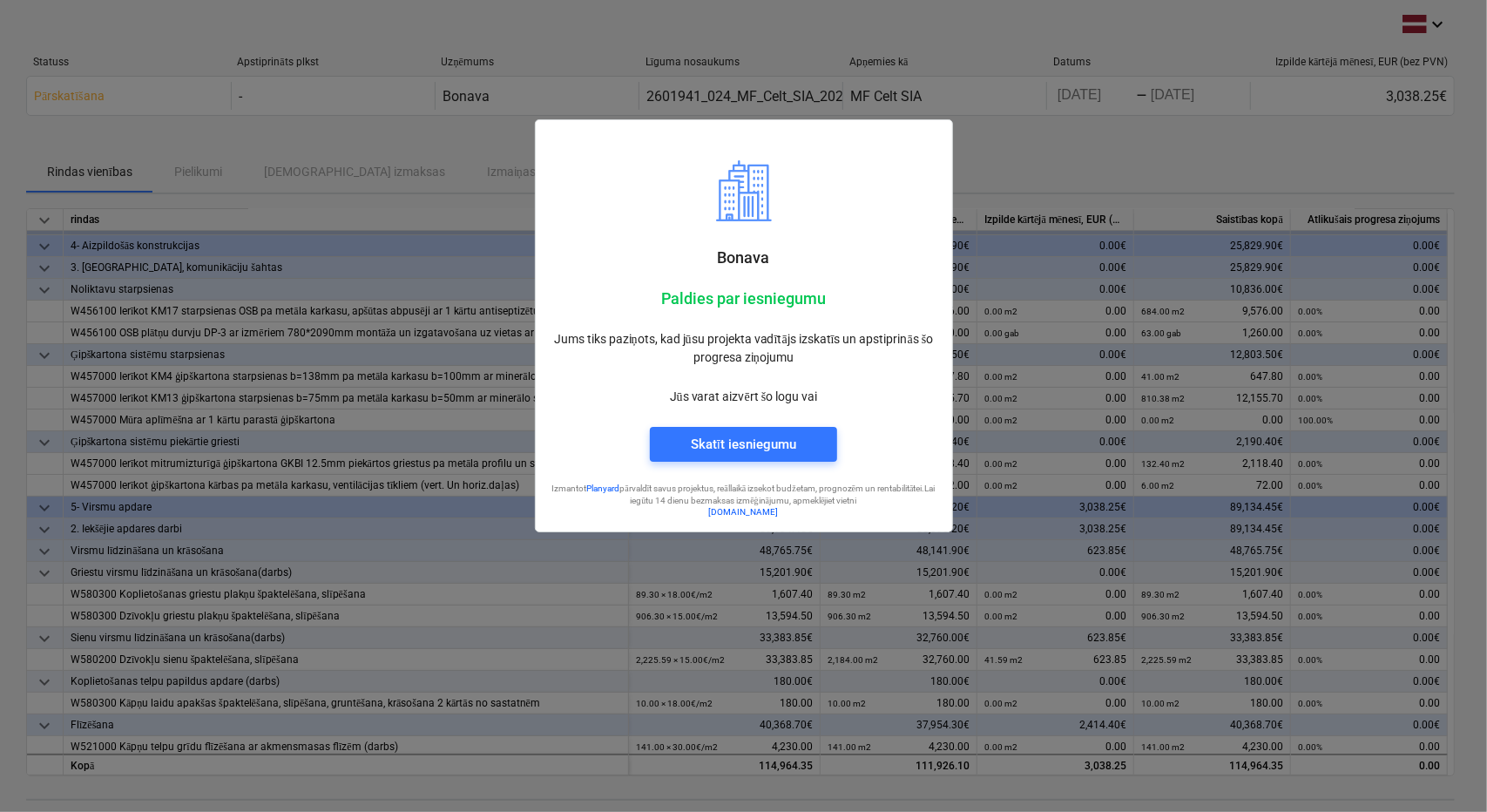
click at [1148, 141] on div at bounding box center [744, 406] width 1487 height 812
